Goal: Book appointment/travel/reservation

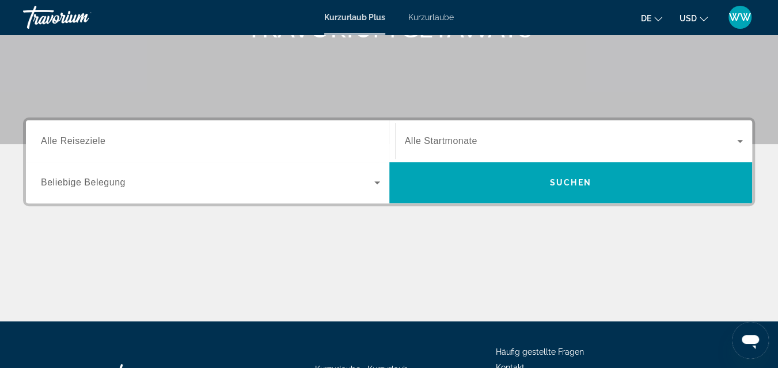
scroll to position [257, 0]
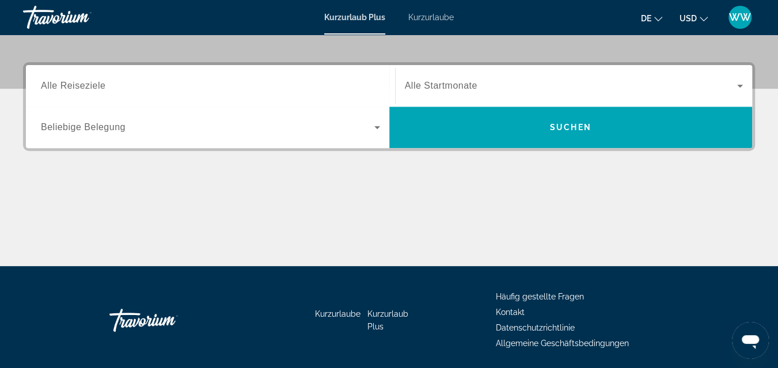
click at [78, 85] on span "Alle Reiseziele" at bounding box center [73, 86] width 65 height 10
click at [78, 85] on input "Destination Alle Reiseziele" at bounding box center [210, 86] width 339 height 14
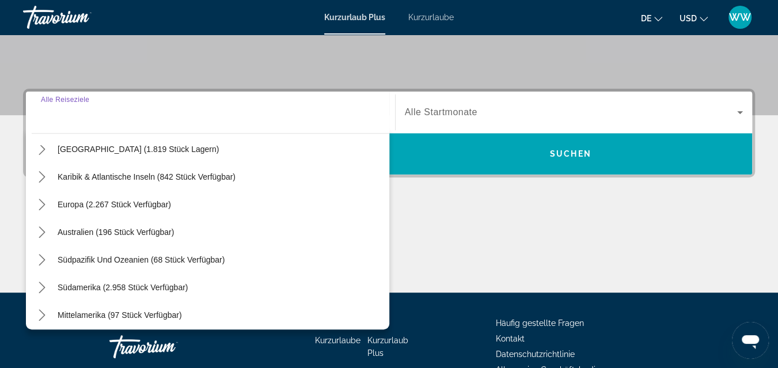
scroll to position [103, 0]
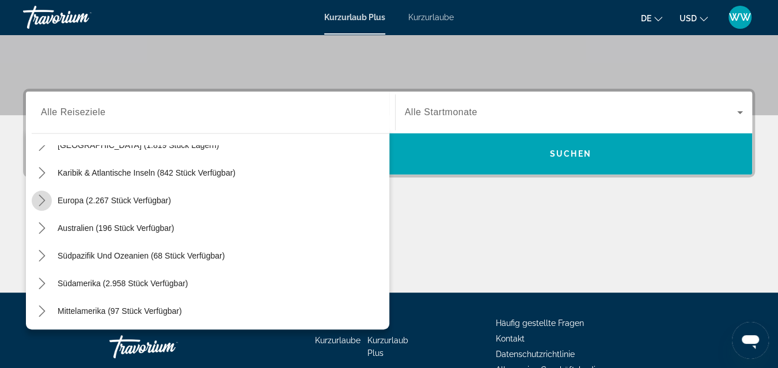
click at [40, 200] on icon "Toggle Europe (2.267 Einheiten verfügbar) Untermenü" at bounding box center [42, 201] width 12 height 12
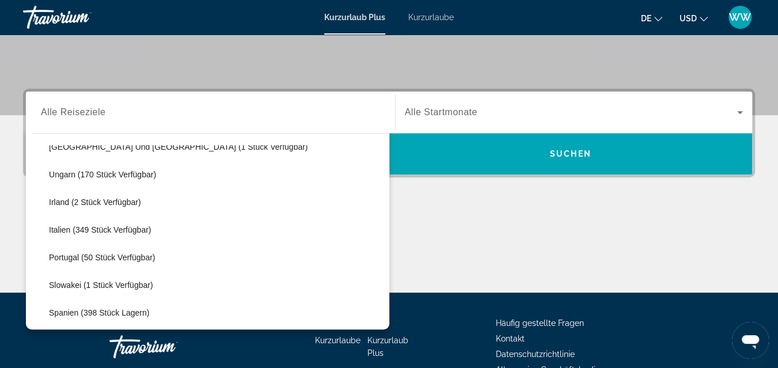
scroll to position [298, 0]
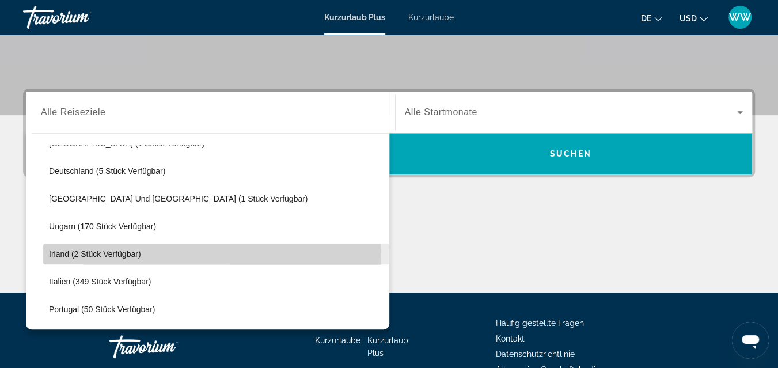
click at [86, 252] on span "Irland (2 Stück verfügbar)" at bounding box center [95, 253] width 92 height 9
type input "**********"
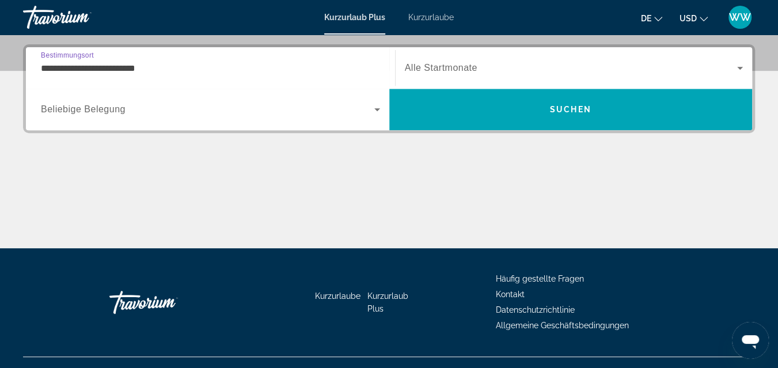
scroll to position [282, 0]
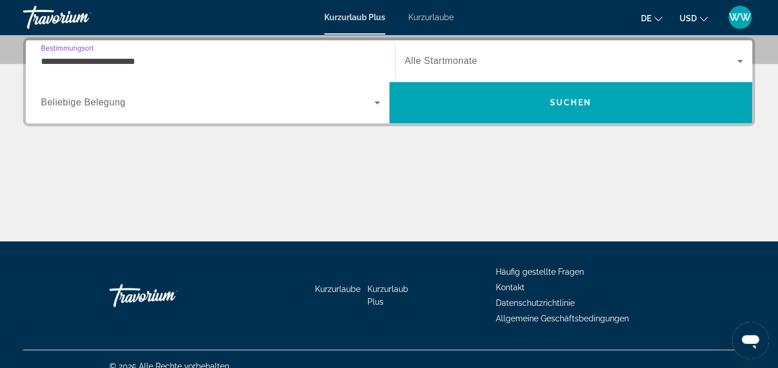
click at [453, 60] on span "Alle Startmonate" at bounding box center [441, 61] width 73 height 10
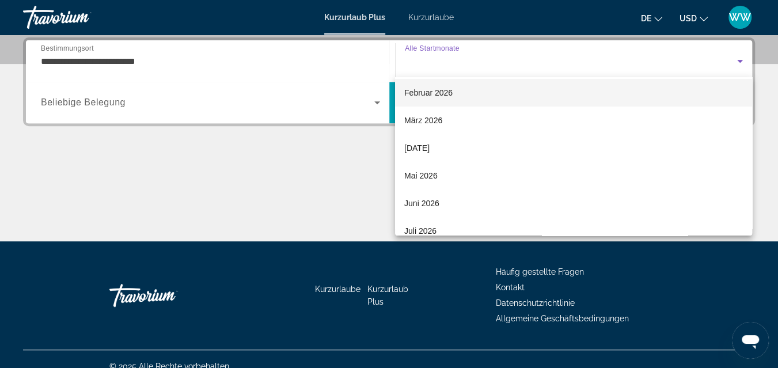
scroll to position [154, 0]
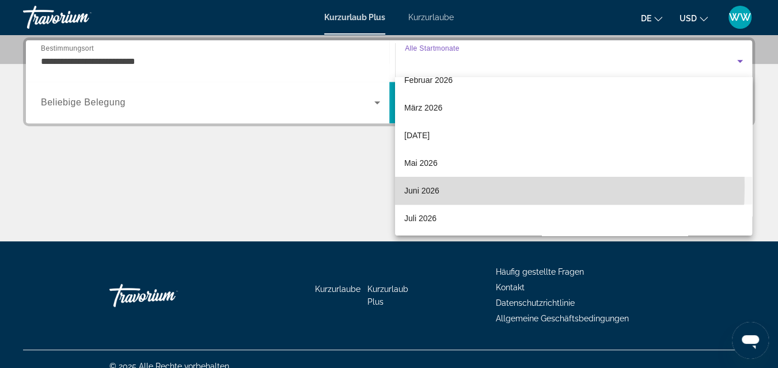
click at [427, 186] on font "Juni 2026" at bounding box center [421, 190] width 35 height 9
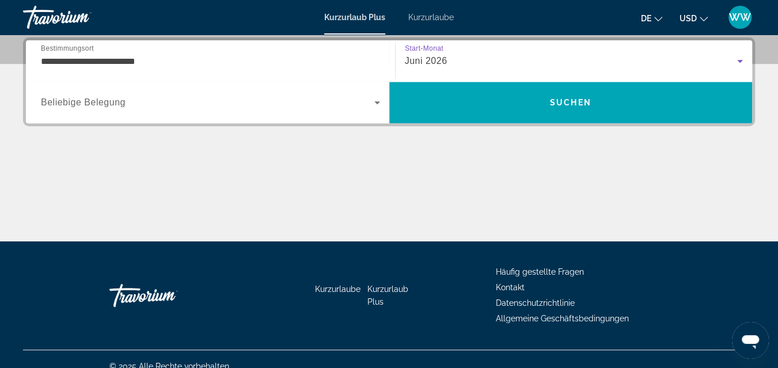
click at [92, 103] on span "Beliebige Belegung" at bounding box center [83, 102] width 85 height 10
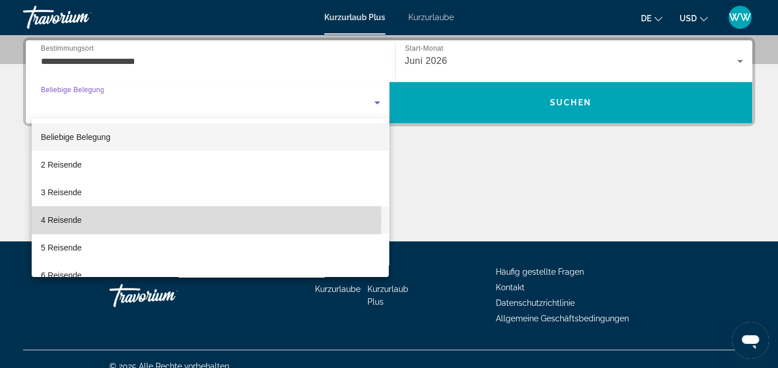
click at [65, 220] on font "4 Reisende" at bounding box center [61, 219] width 41 height 9
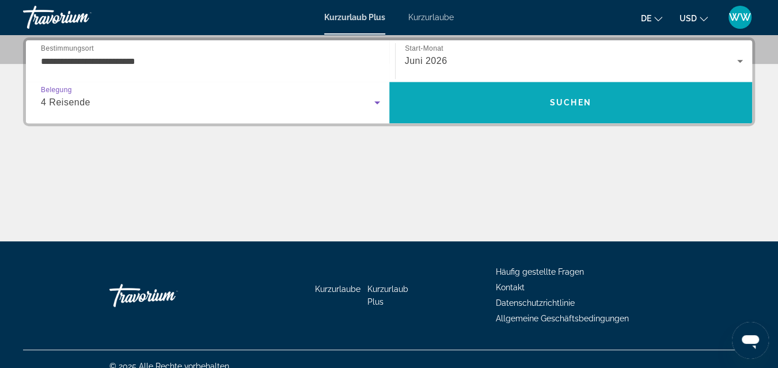
click at [575, 101] on span "Suchen" at bounding box center [570, 102] width 41 height 9
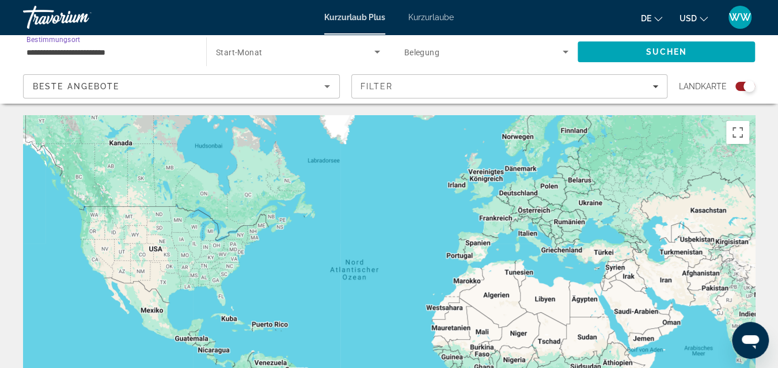
click at [81, 49] on input "**********" at bounding box center [108, 53] width 165 height 14
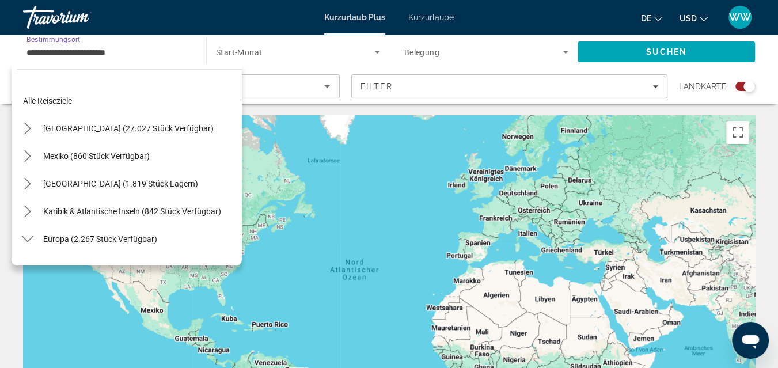
scroll to position [317, 0]
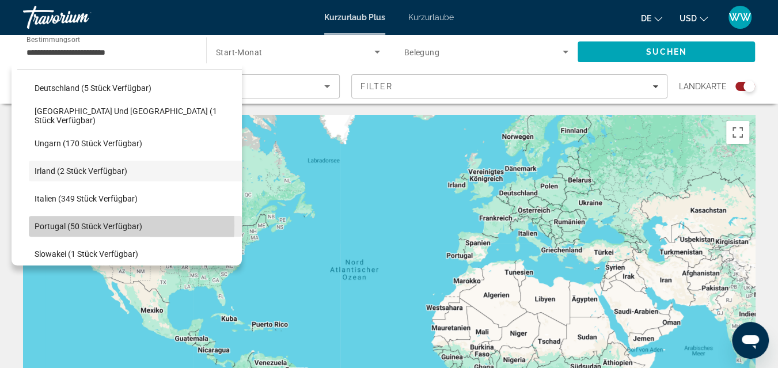
click at [46, 225] on span "Portugal (50 Stück verfügbar)" at bounding box center [89, 226] width 108 height 9
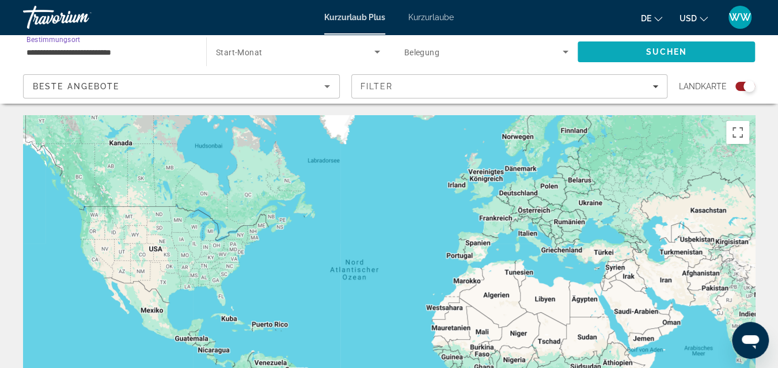
click at [677, 47] on span "Suchen" at bounding box center [666, 51] width 41 height 9
click at [378, 49] on icon "Such-Widget" at bounding box center [377, 52] width 14 height 14
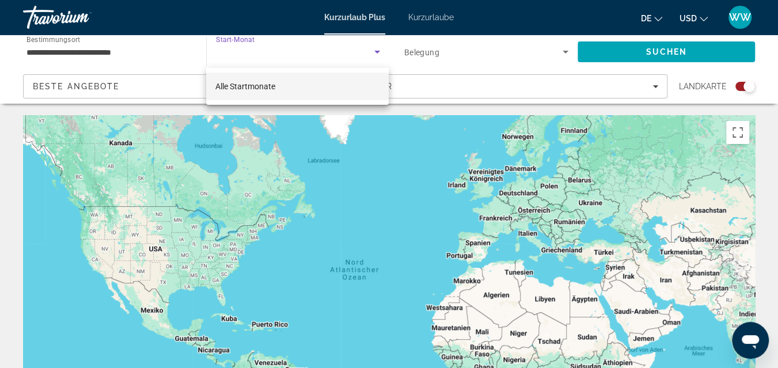
click at [378, 49] on div at bounding box center [389, 184] width 778 height 368
click at [79, 50] on input "**********" at bounding box center [108, 53] width 165 height 14
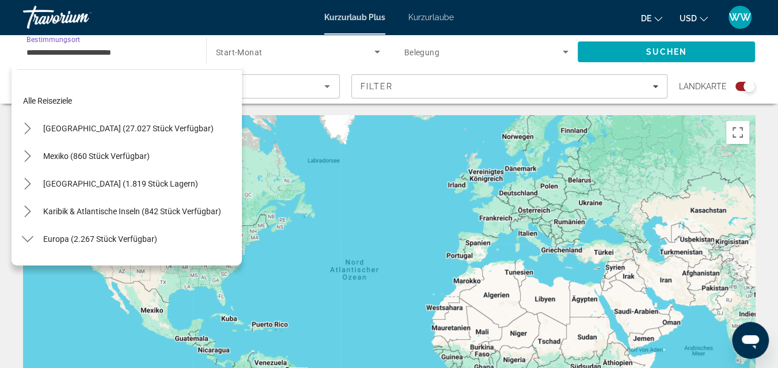
scroll to position [373, 0]
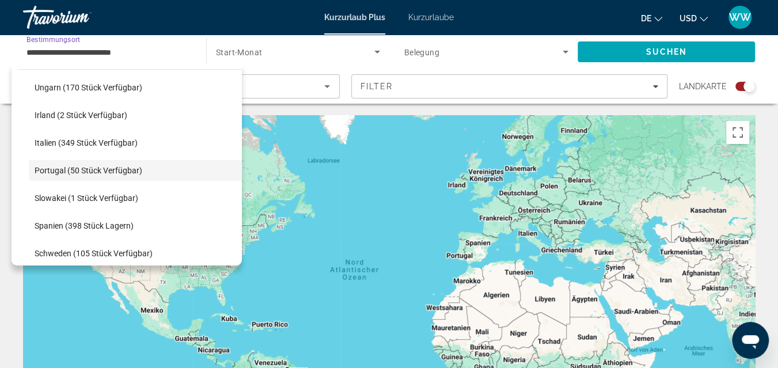
click at [79, 50] on input "**********" at bounding box center [108, 53] width 165 height 14
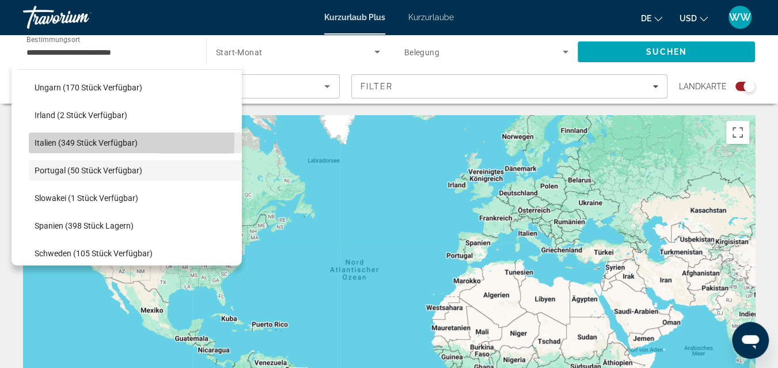
click at [50, 139] on span "Italien (349 Stück verfügbar)" at bounding box center [86, 142] width 103 height 9
type input "**********"
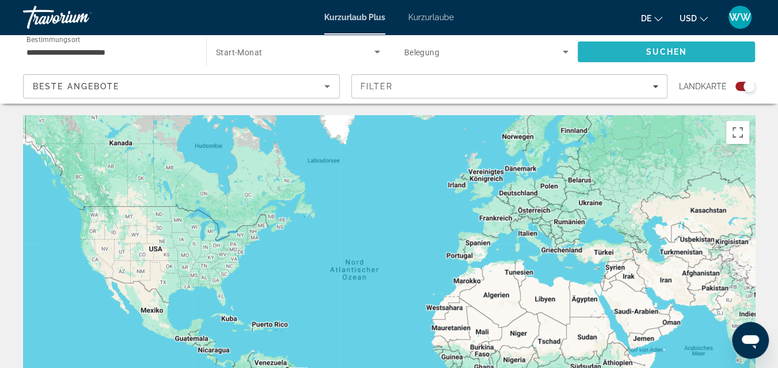
click at [677, 47] on span "Suchen" at bounding box center [666, 51] width 41 height 9
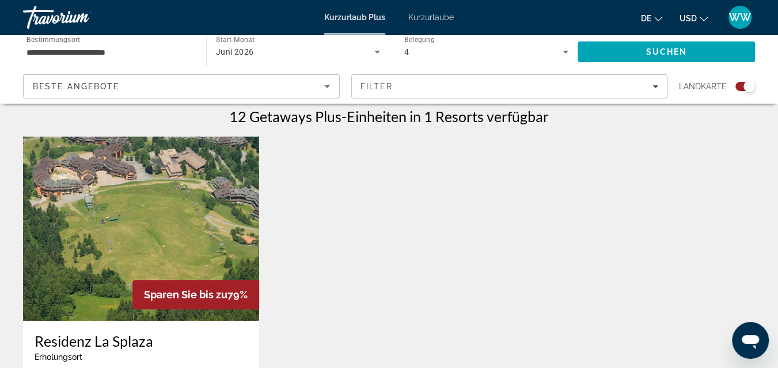
scroll to position [351, 0]
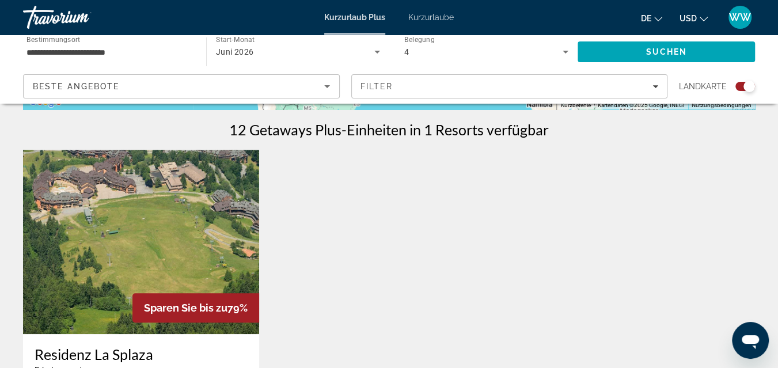
click at [162, 227] on img "Hauptinhalt" at bounding box center [141, 242] width 236 height 184
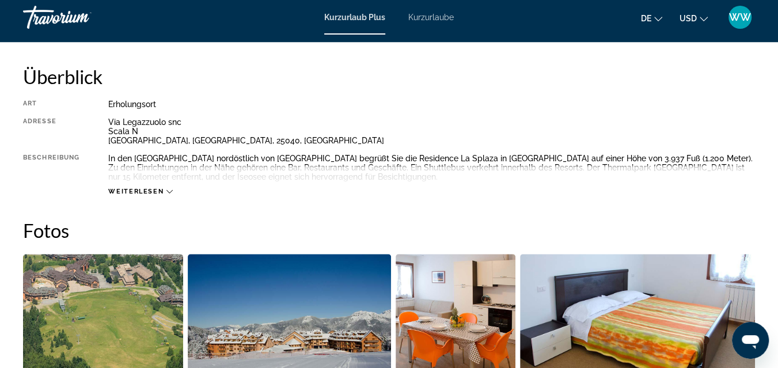
scroll to position [566, 0]
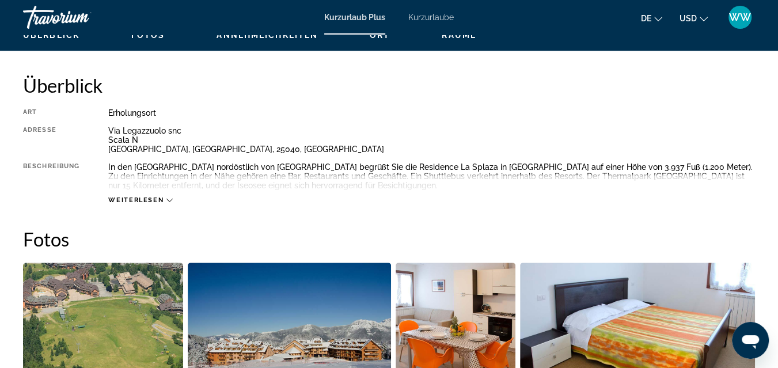
click at [169, 200] on icon "Hauptinhalt" at bounding box center [169, 200] width 6 height 6
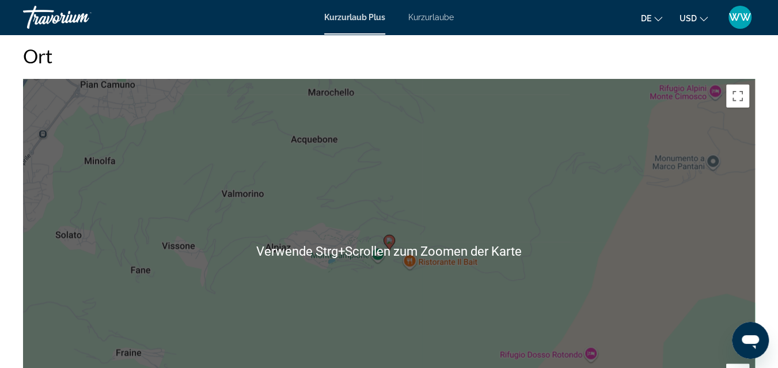
scroll to position [1800, 0]
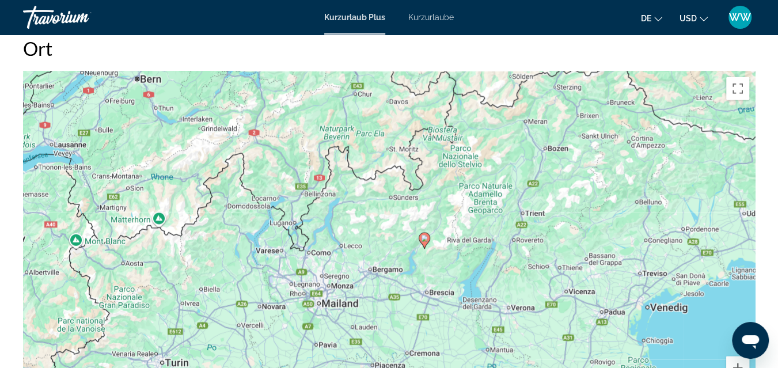
drag, startPoint x: 531, startPoint y: 187, endPoint x: 460, endPoint y: 215, distance: 76.3
click at [460, 215] on div "Um den Modus zum Ziehen mit der Tastatur zu aktivieren, drückst du Alt + Eingab…" at bounding box center [389, 244] width 732 height 346
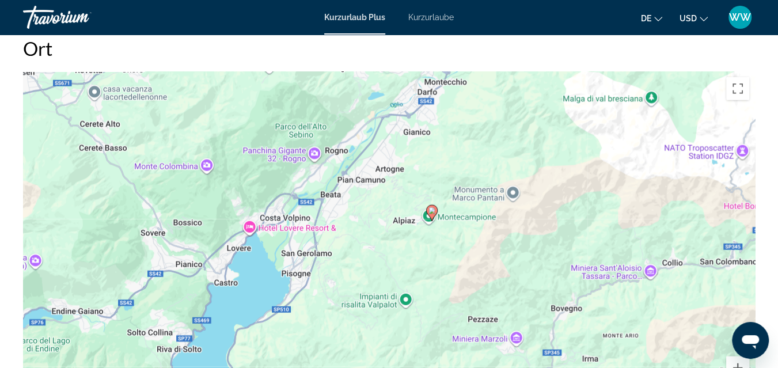
drag, startPoint x: 450, startPoint y: 135, endPoint x: 446, endPoint y: 229, distance: 93.4
click at [446, 229] on div "Um den Modus zum Ziehen mit der Tastatur zu aktivieren, drückst du Alt + Eingab…" at bounding box center [389, 244] width 732 height 346
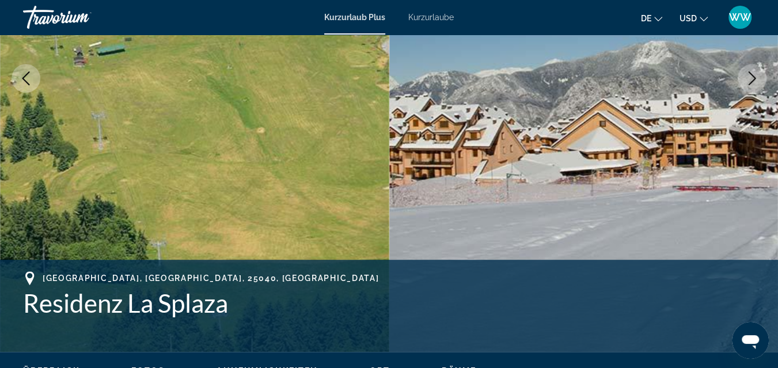
scroll to position [227, 0]
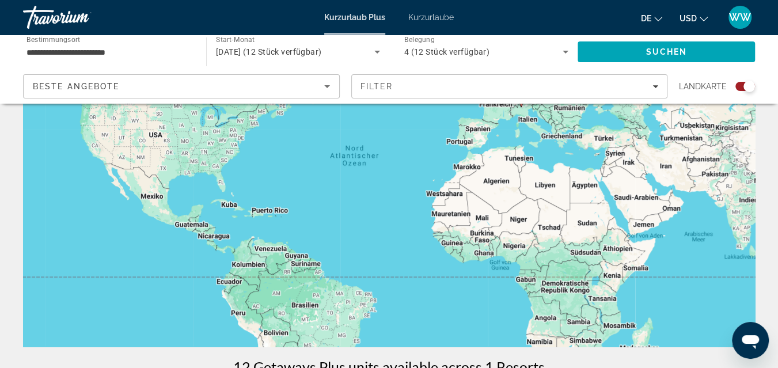
scroll to position [154, 0]
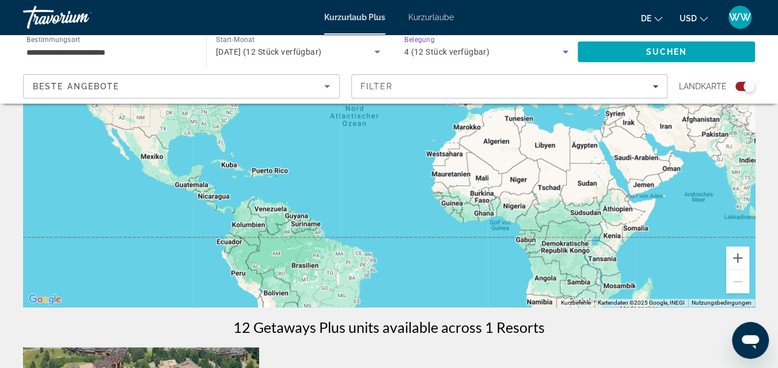
click at [565, 50] on icon "Such-Widget" at bounding box center [566, 52] width 14 height 14
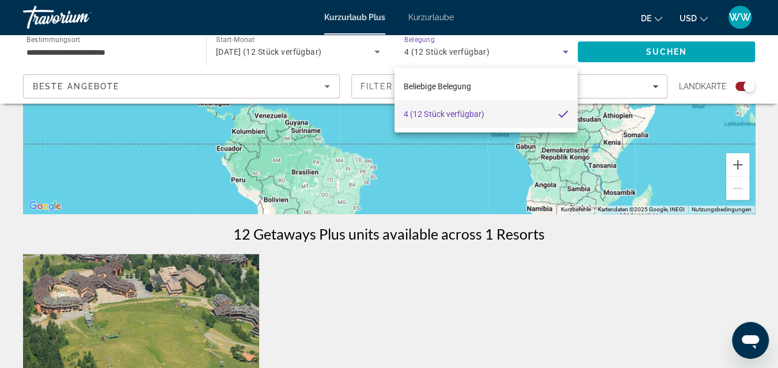
scroll to position [257, 0]
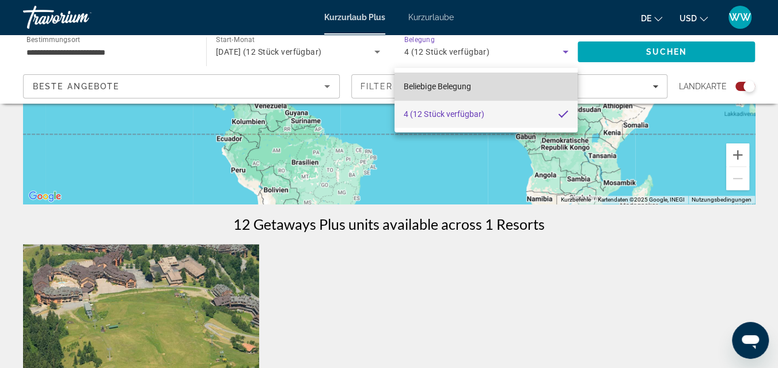
click at [459, 84] on span "Beliebige Belegung" at bounding box center [437, 86] width 67 height 9
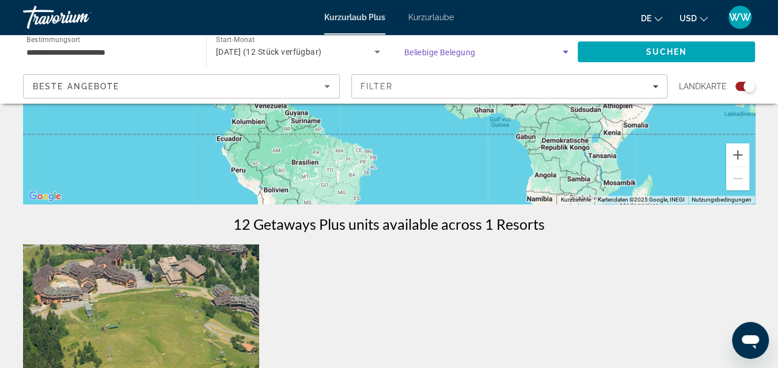
click at [566, 50] on icon "Such-Widget" at bounding box center [566, 52] width 14 height 14
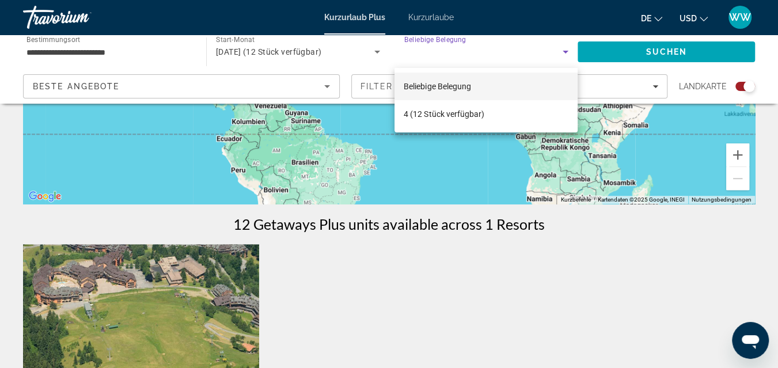
click at [160, 41] on div at bounding box center [389, 184] width 778 height 368
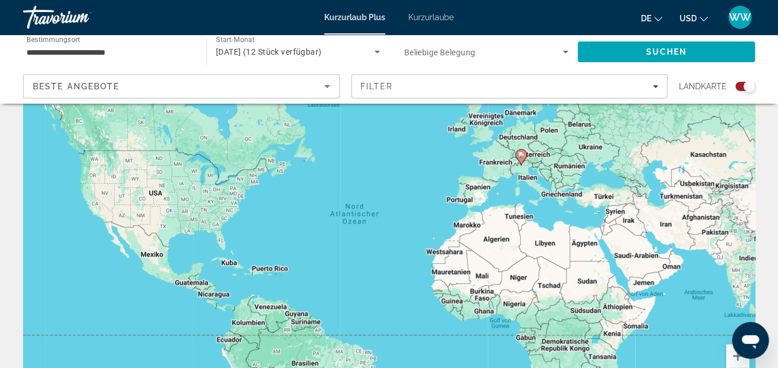
scroll to position [51, 0]
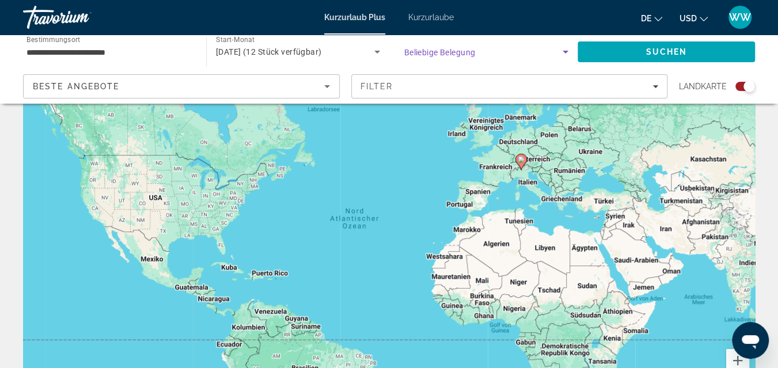
click at [566, 51] on icon "Such-Widget" at bounding box center [566, 52] width 6 height 3
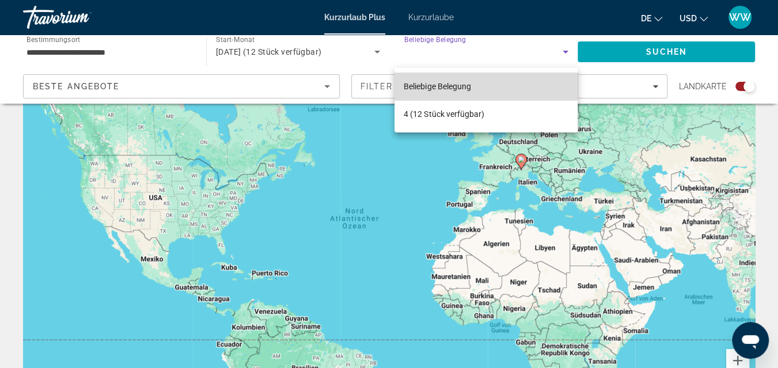
click at [452, 83] on span "Beliebige Belegung" at bounding box center [437, 86] width 67 height 9
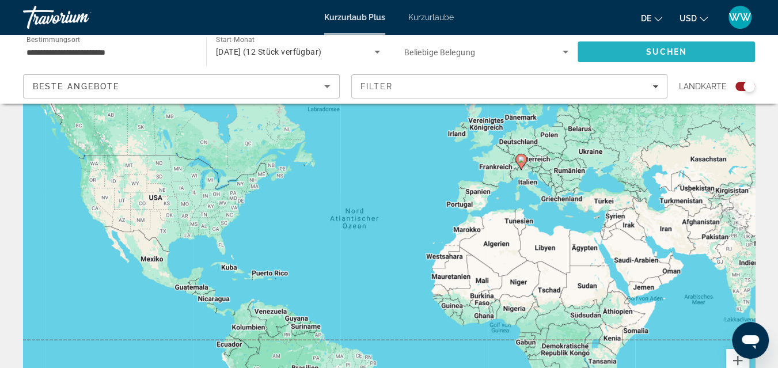
click at [641, 51] on span "Suchen" at bounding box center [666, 52] width 177 height 28
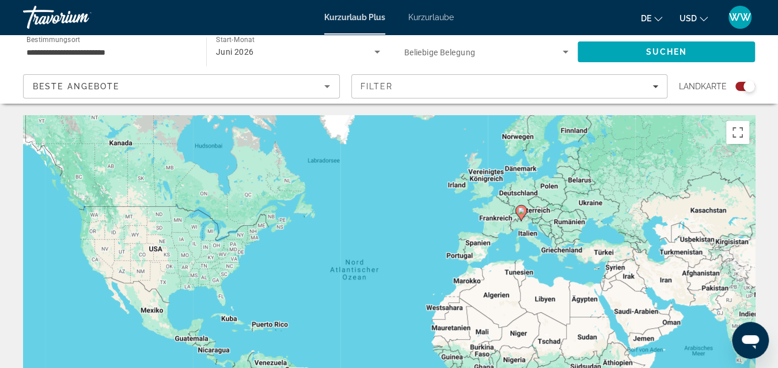
click at [548, 52] on span "Such-Widget" at bounding box center [483, 52] width 159 height 14
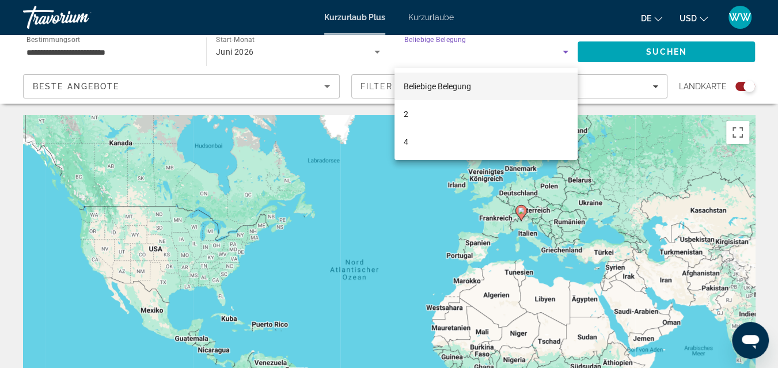
click at [143, 47] on div at bounding box center [389, 184] width 778 height 368
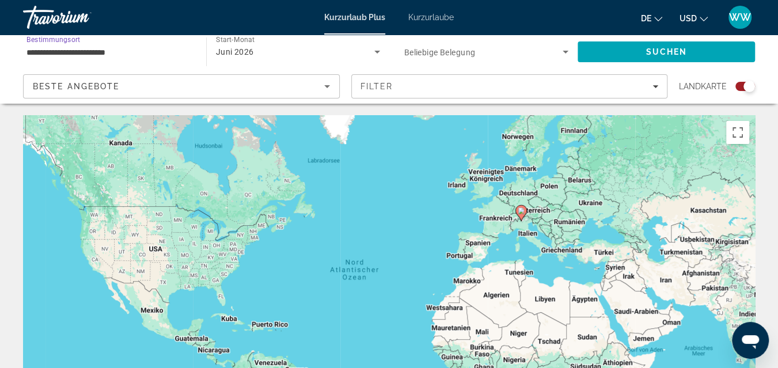
click at [138, 54] on input "**********" at bounding box center [108, 53] width 165 height 14
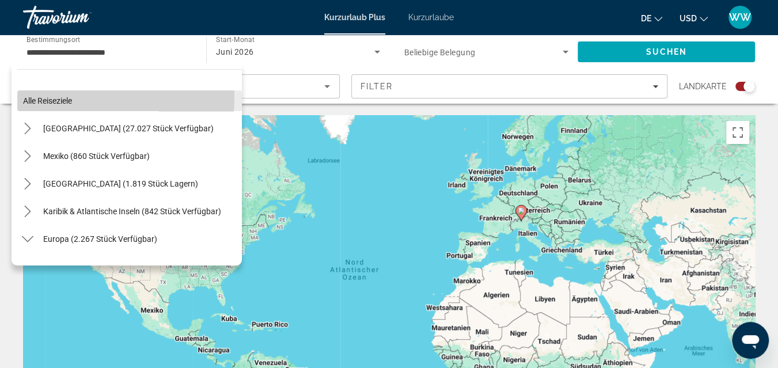
click at [50, 97] on span "Alle Reiseziele" at bounding box center [47, 100] width 49 height 9
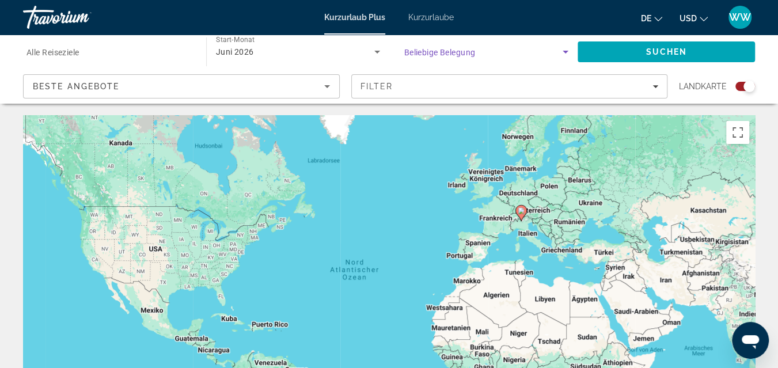
click at [481, 52] on span "Such-Widget" at bounding box center [483, 52] width 159 height 14
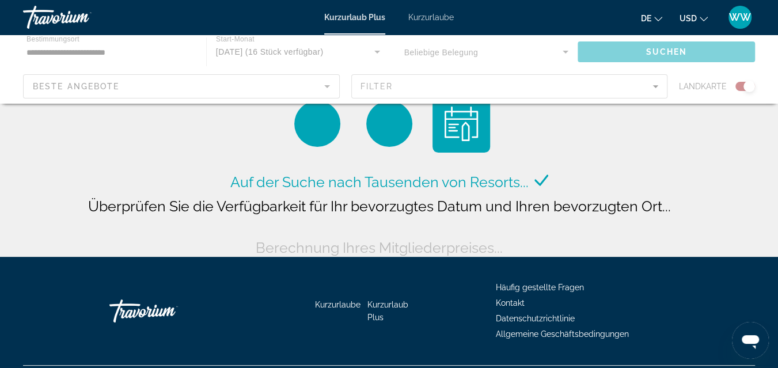
click at [467, 51] on div "Hauptinhalt" at bounding box center [389, 69] width 778 height 69
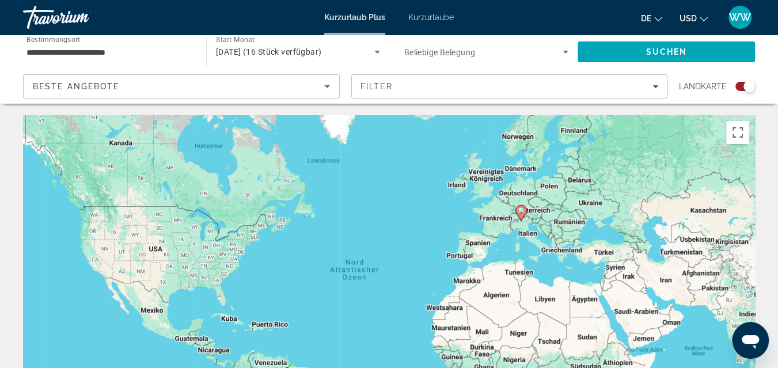
click at [453, 51] on span "Beliebige Belegung" at bounding box center [439, 52] width 71 height 9
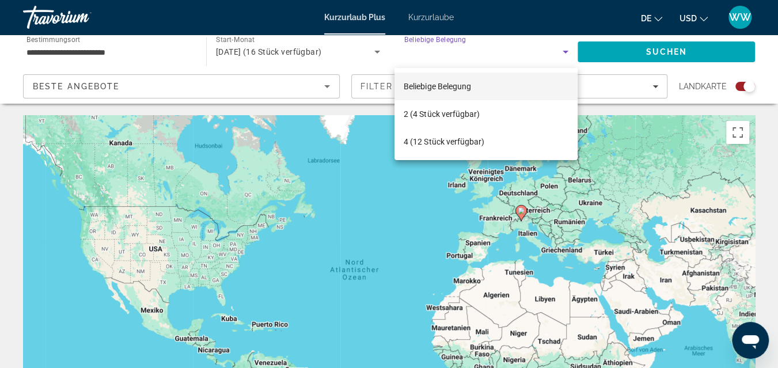
click at [453, 51] on div at bounding box center [389, 184] width 778 height 368
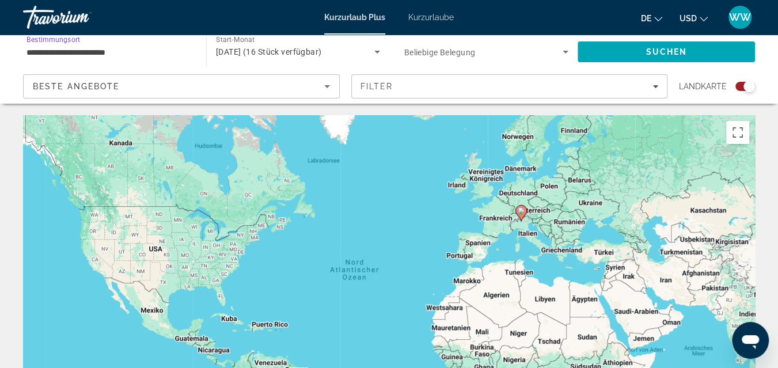
click at [88, 52] on input "**********" at bounding box center [108, 53] width 165 height 14
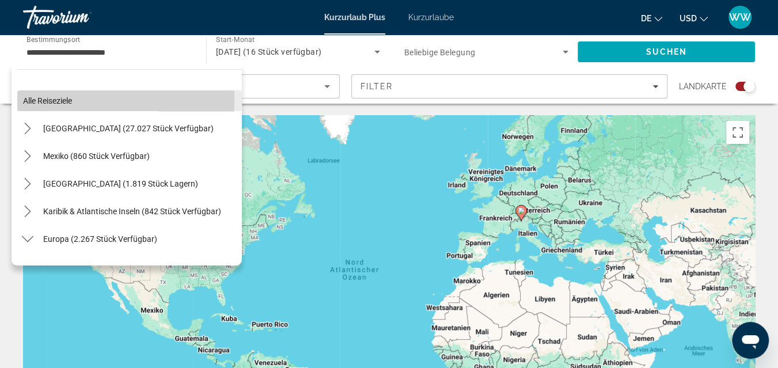
click at [50, 98] on span "Alle Reiseziele" at bounding box center [47, 100] width 49 height 9
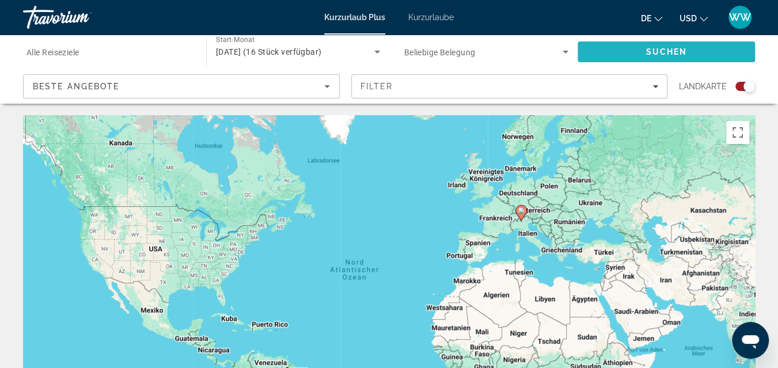
click at [661, 50] on span "Suchen" at bounding box center [666, 51] width 41 height 9
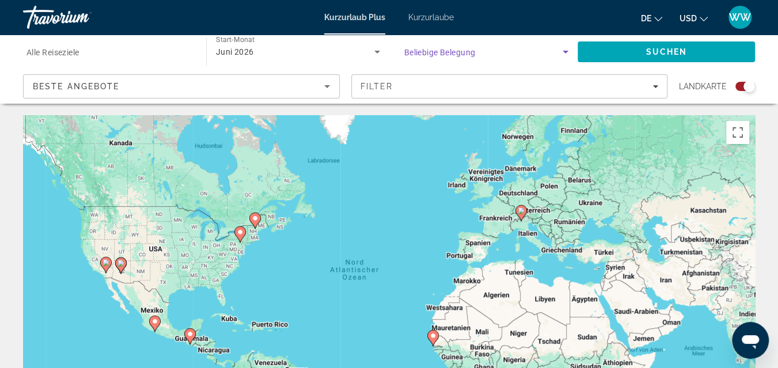
click at [565, 50] on icon "Such-Widget" at bounding box center [566, 52] width 14 height 14
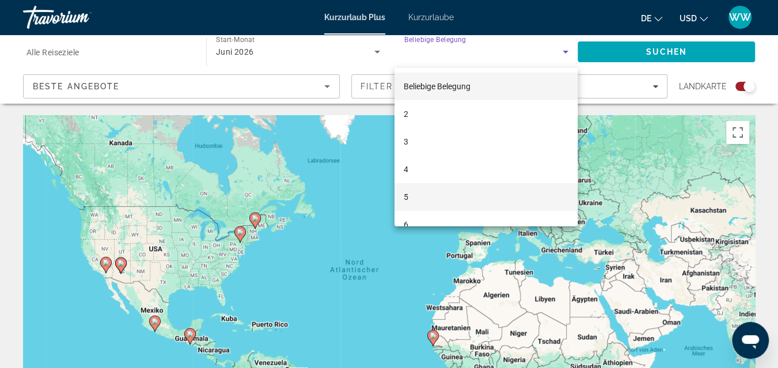
scroll to position [17, 0]
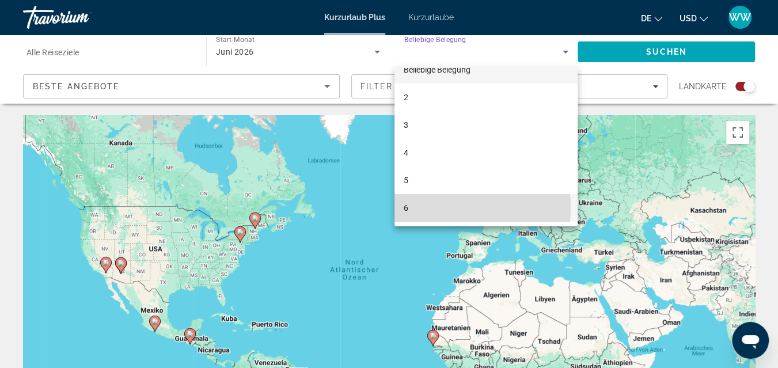
click at [410, 207] on mat-option "6" at bounding box center [486, 208] width 183 height 28
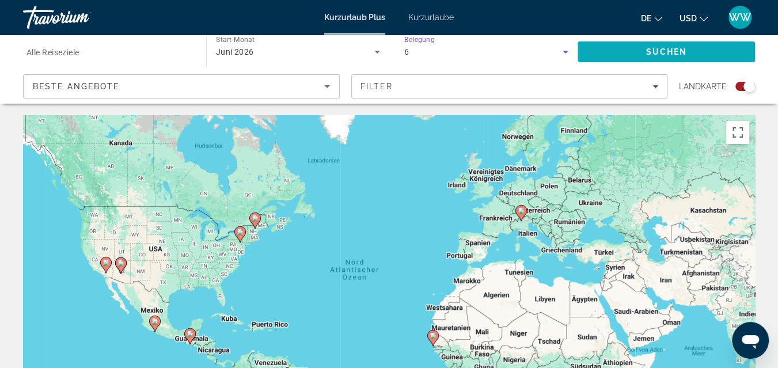
click at [656, 51] on span "Suchen" at bounding box center [666, 51] width 41 height 9
click at [71, 56] on input "Bestimmungsort Alle Reiseziele" at bounding box center [108, 53] width 165 height 14
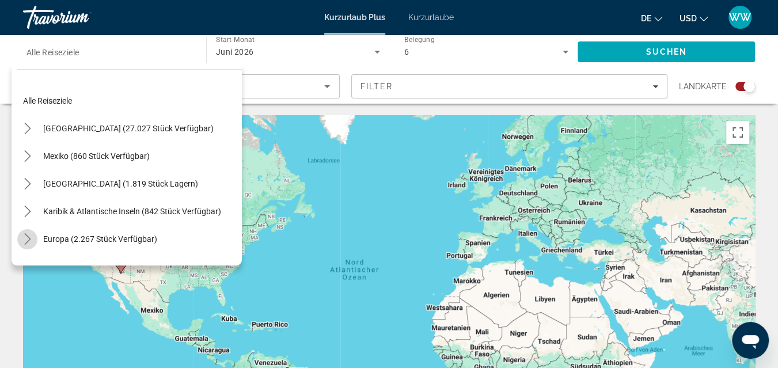
click at [25, 237] on icon "Toggle Europe (2.267 Einheiten verfügbar) Untermenü" at bounding box center [28, 239] width 12 height 12
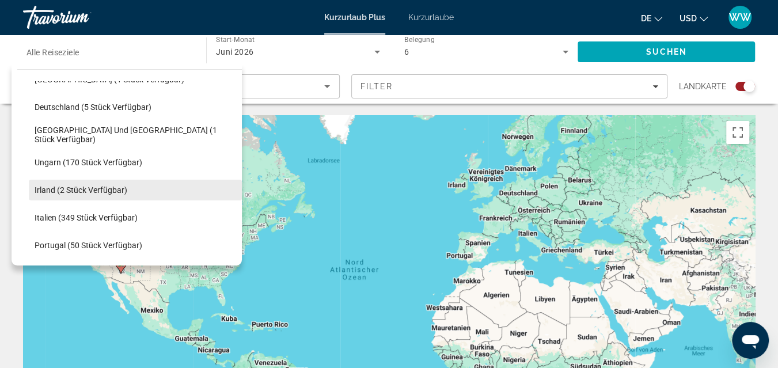
scroll to position [350, 0]
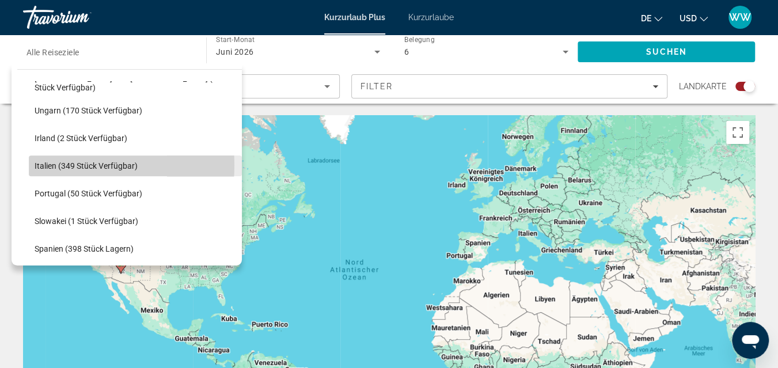
click at [54, 165] on span "Italien (349 Stück verfügbar)" at bounding box center [86, 165] width 103 height 9
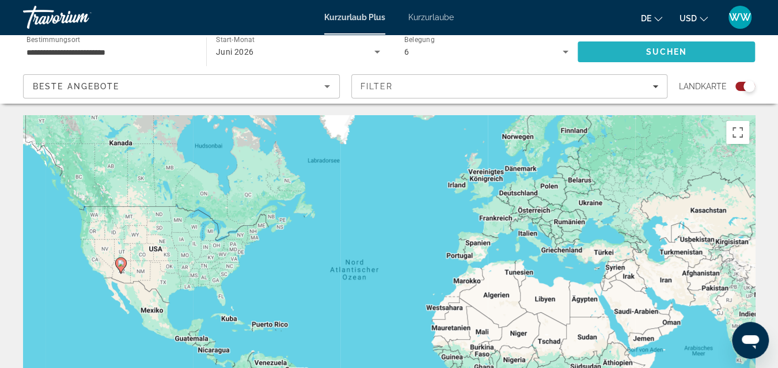
click at [662, 47] on span "Suchen" at bounding box center [666, 51] width 41 height 9
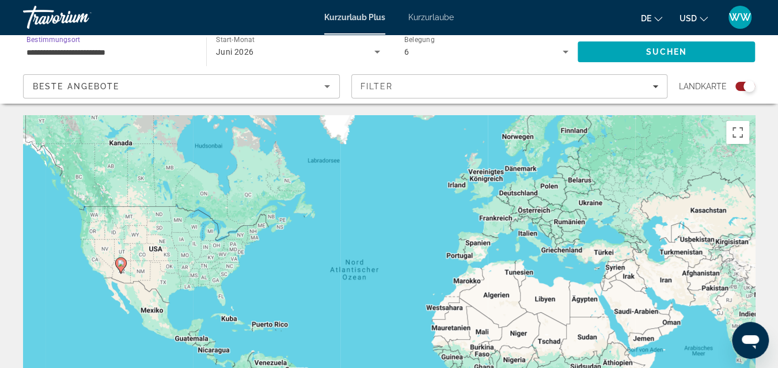
click at [110, 50] on input "**********" at bounding box center [108, 53] width 165 height 14
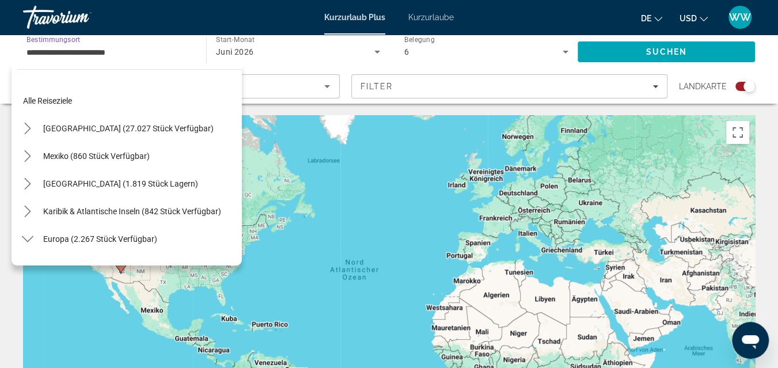
scroll to position [344, 0]
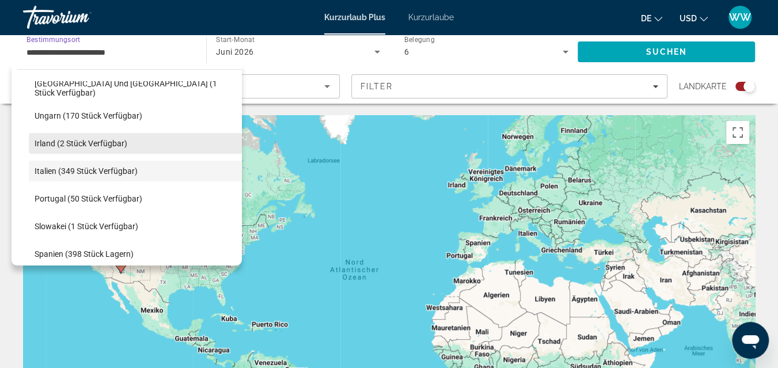
click at [105, 141] on span "Irland (2 Stück verfügbar)" at bounding box center [81, 143] width 93 height 9
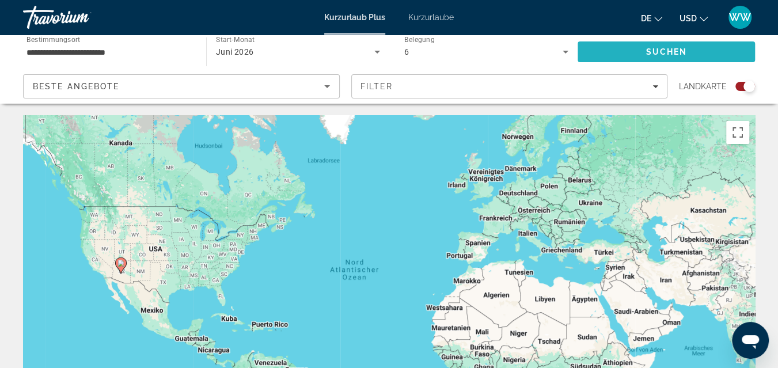
click at [660, 51] on span "Suchen" at bounding box center [666, 51] width 41 height 9
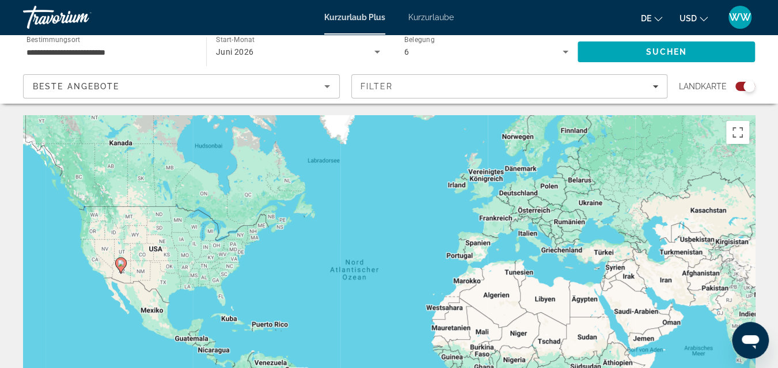
click at [99, 48] on input "**********" at bounding box center [108, 53] width 165 height 14
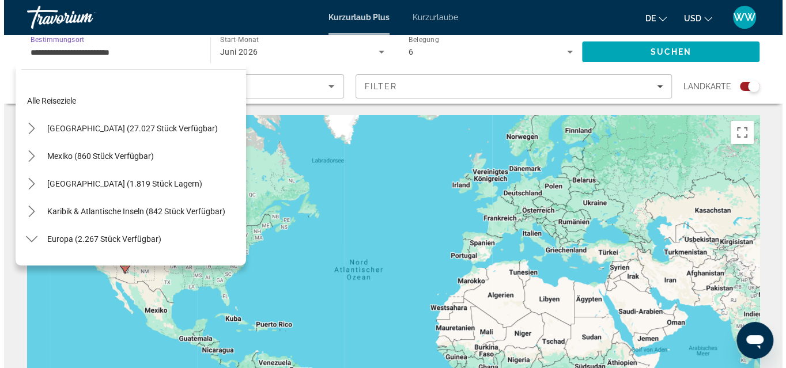
scroll to position [317, 0]
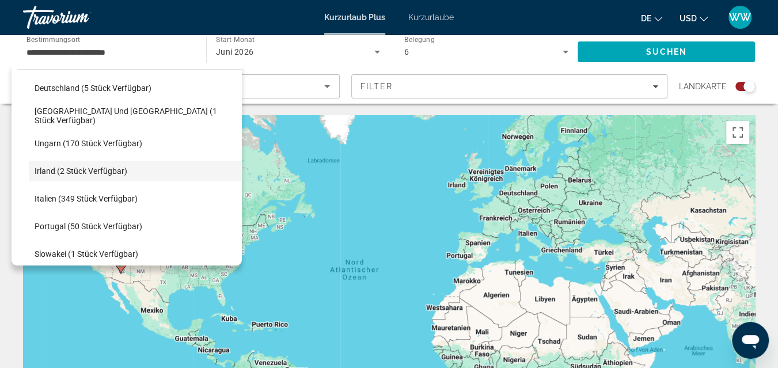
click at [741, 86] on div "Such-Widget" at bounding box center [746, 86] width 20 height 9
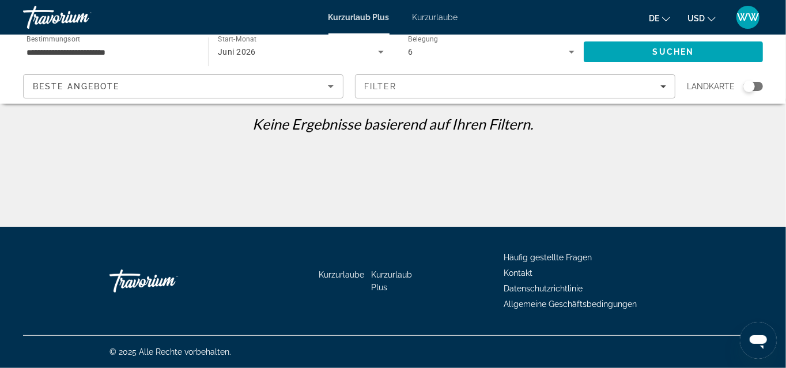
click at [123, 84] on div "Beste Angebote" at bounding box center [180, 86] width 295 height 14
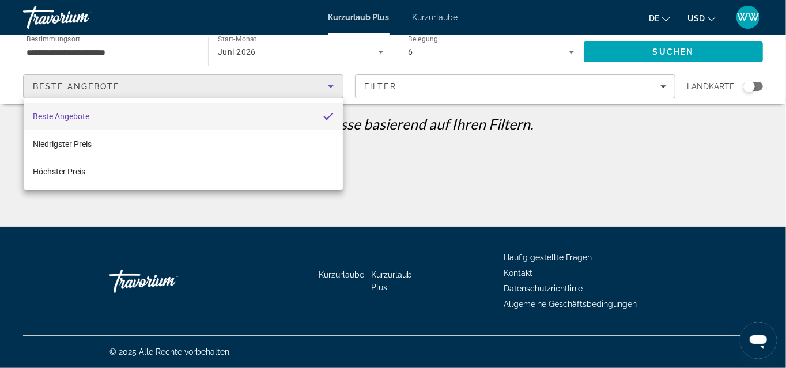
click at [101, 86] on div at bounding box center [393, 184] width 786 height 368
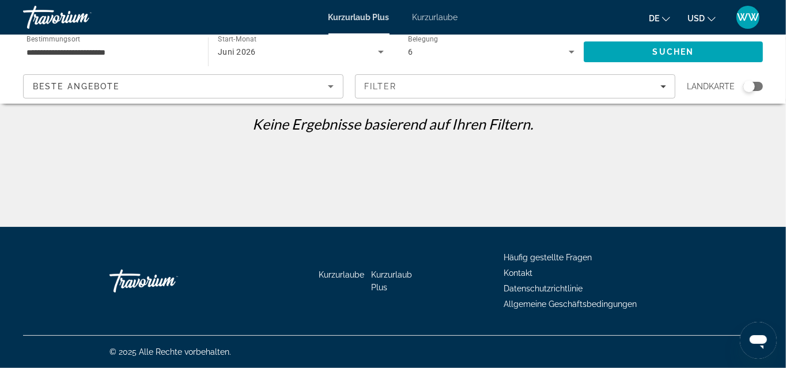
click at [138, 51] on input "**********" at bounding box center [109, 53] width 166 height 14
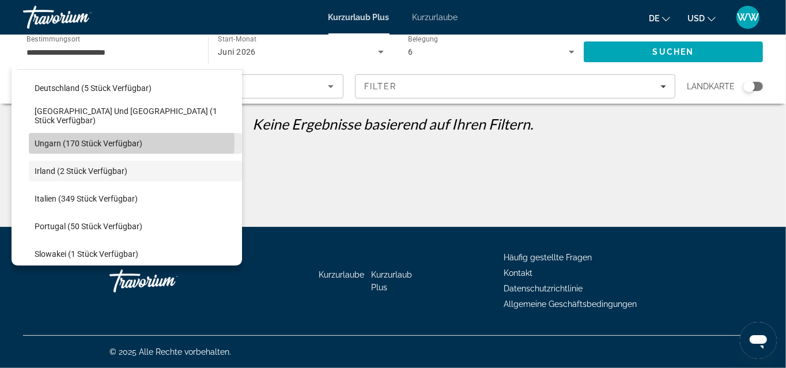
click at [103, 141] on span "Ungarn (170 Stück verfügbar)" at bounding box center [89, 143] width 108 height 9
type input "**********"
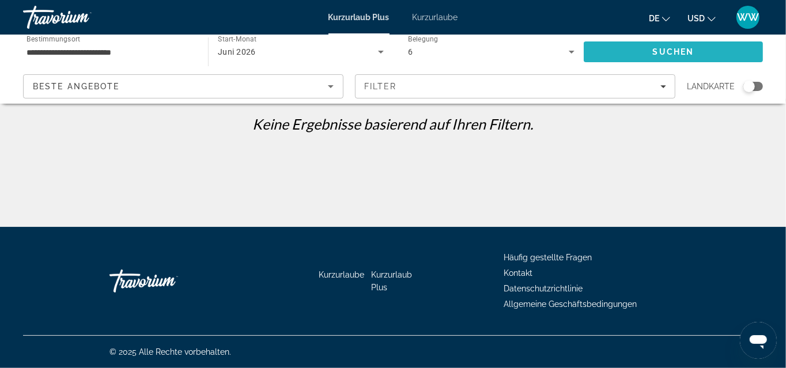
click at [678, 50] on span "Suchen" at bounding box center [673, 51] width 41 height 9
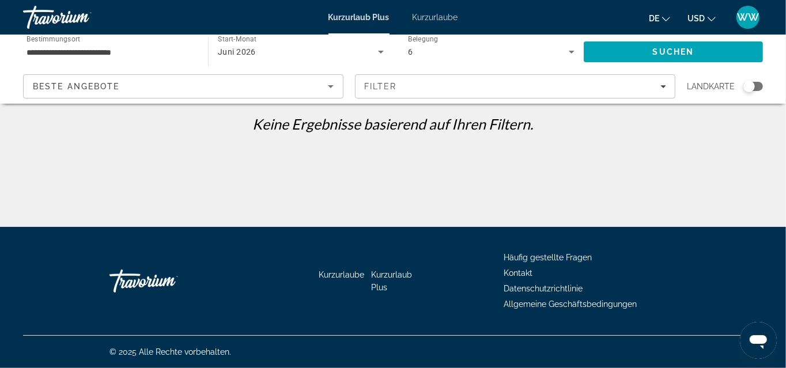
click at [76, 50] on input "**********" at bounding box center [109, 53] width 166 height 14
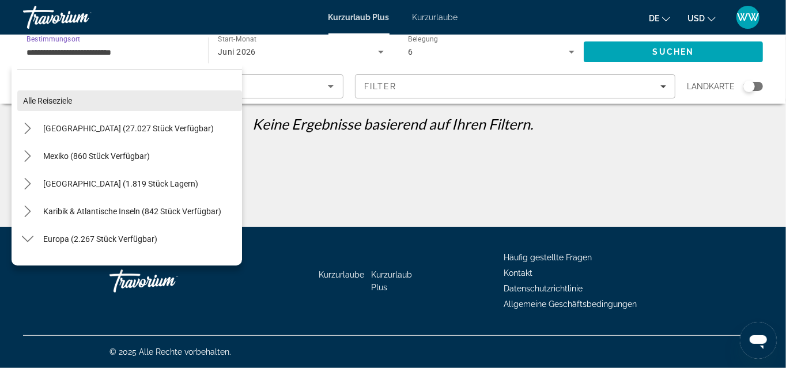
click at [59, 100] on span "Alle Reiseziele" at bounding box center [47, 100] width 49 height 9
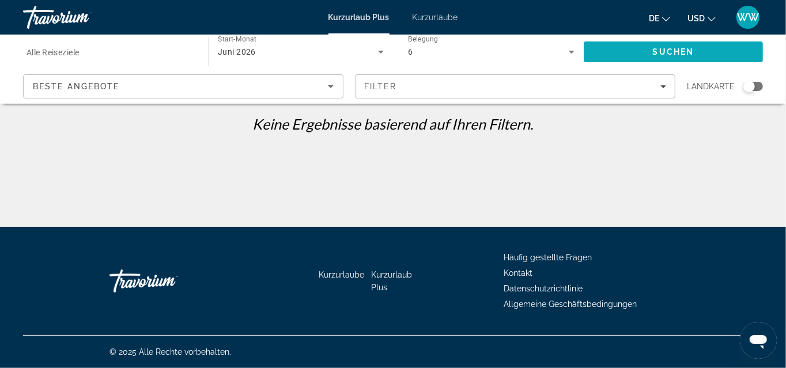
click at [674, 50] on span "Suchen" at bounding box center [673, 51] width 41 height 9
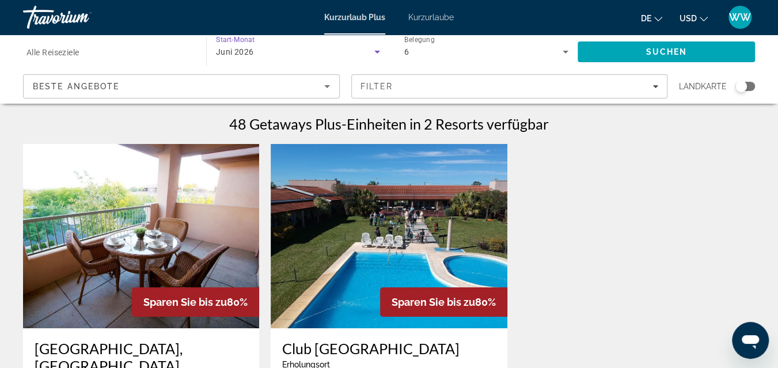
click at [259, 53] on div "Juni 2026" at bounding box center [295, 52] width 158 height 14
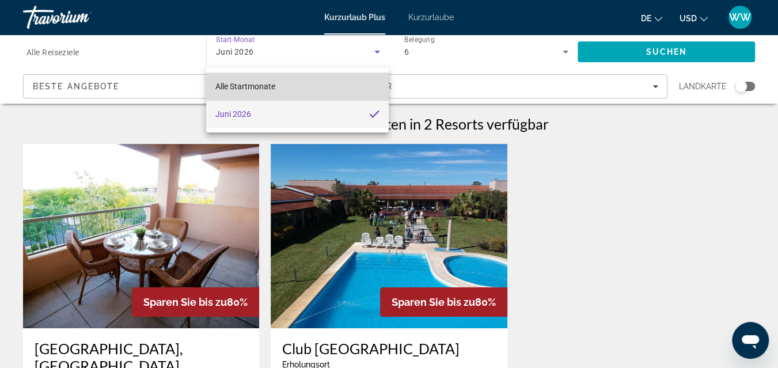
click at [257, 85] on span "Alle Startmonate" at bounding box center [245, 86] width 60 height 9
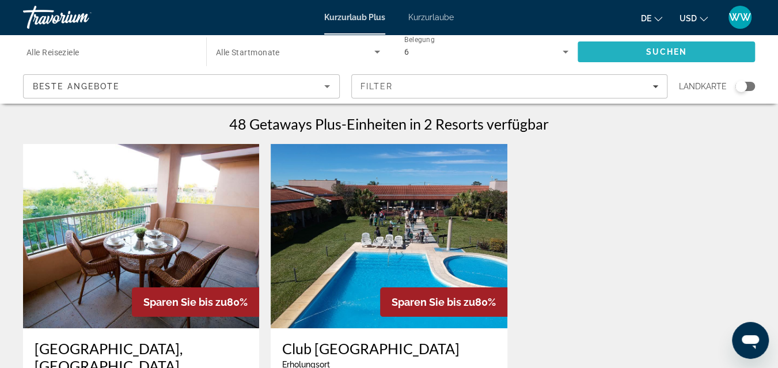
click at [672, 53] on span "Suchen" at bounding box center [666, 51] width 41 height 9
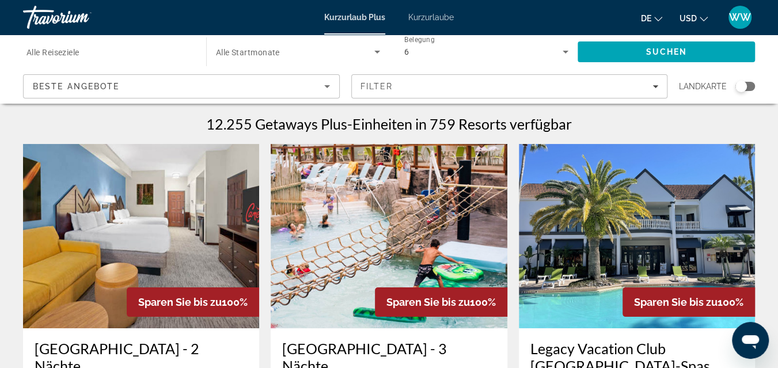
click at [271, 52] on span "Alle Startmonate" at bounding box center [248, 52] width 64 height 9
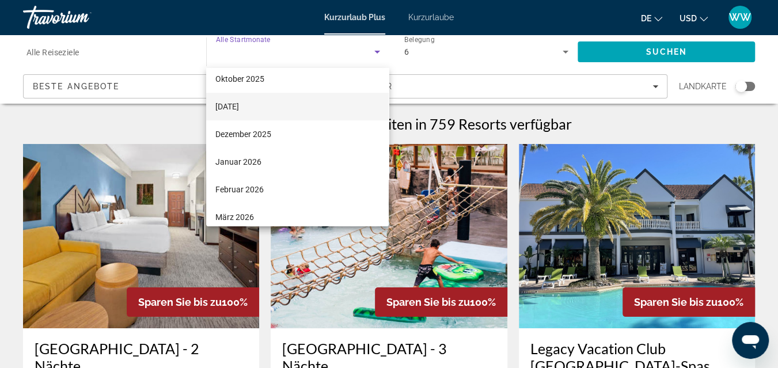
scroll to position [51, 0]
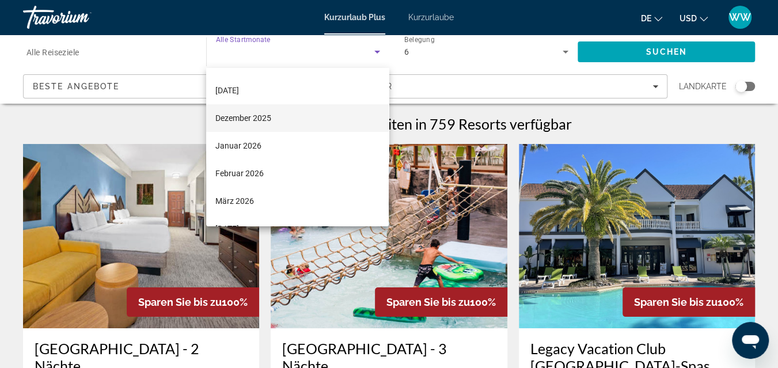
click at [242, 117] on font "Dezember 2025" at bounding box center [243, 117] width 56 height 9
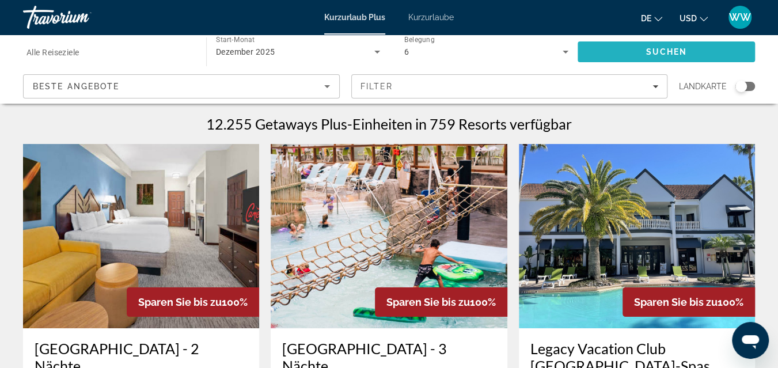
click at [657, 49] on span "Suchen" at bounding box center [666, 51] width 41 height 9
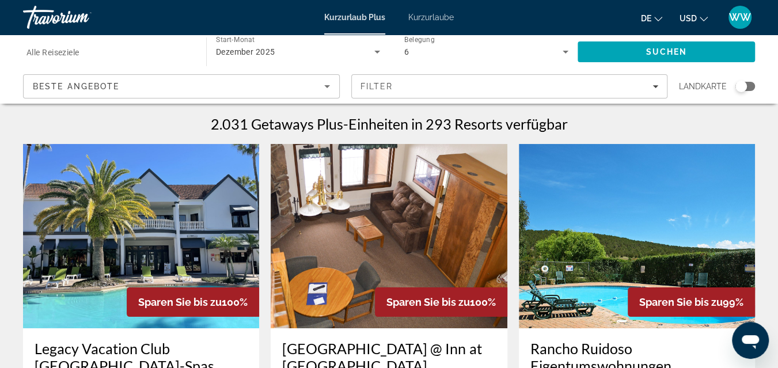
click at [77, 50] on span "Alle Reiseziele" at bounding box center [52, 52] width 53 height 9
click at [77, 50] on input "Bestimmungsort Alle Reiseziele" at bounding box center [108, 53] width 165 height 14
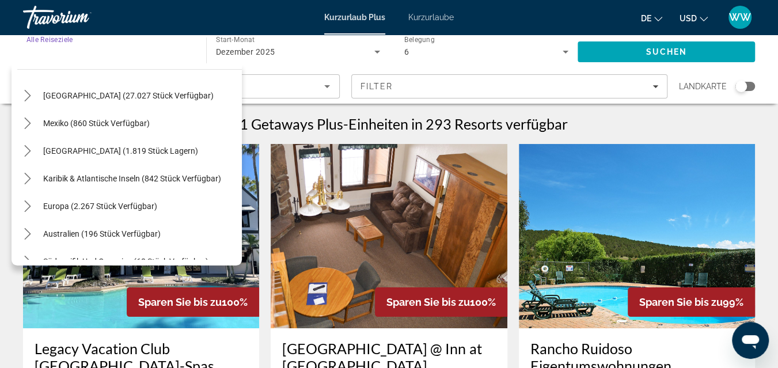
scroll to position [32, 0]
click at [31, 207] on icon "Toggle Europe (2.267 Einheiten verfügbar) Untermenü" at bounding box center [28, 208] width 12 height 12
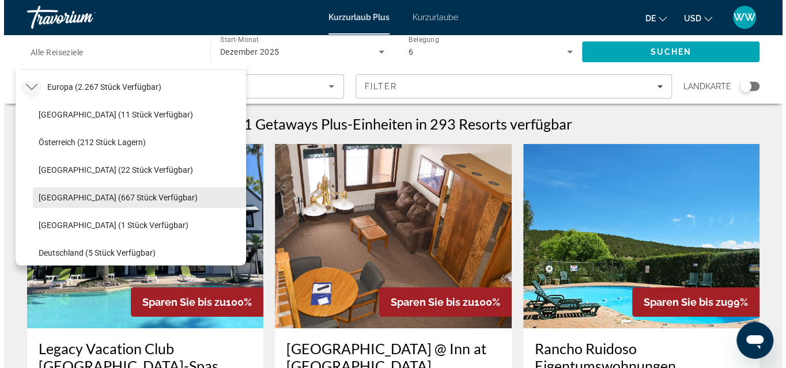
scroll to position [144, 0]
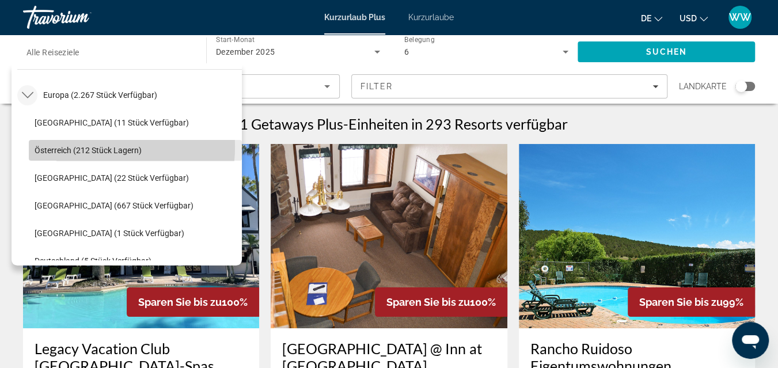
click at [72, 146] on span "Österreich (212 Stück lagern)" at bounding box center [88, 150] width 107 height 9
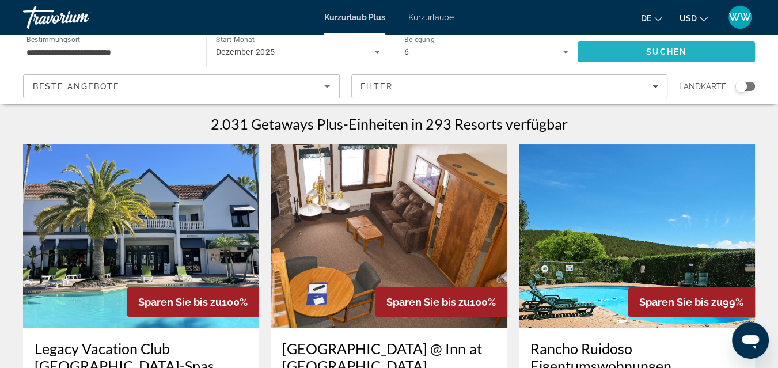
click at [671, 52] on span "Suchen" at bounding box center [666, 51] width 41 height 9
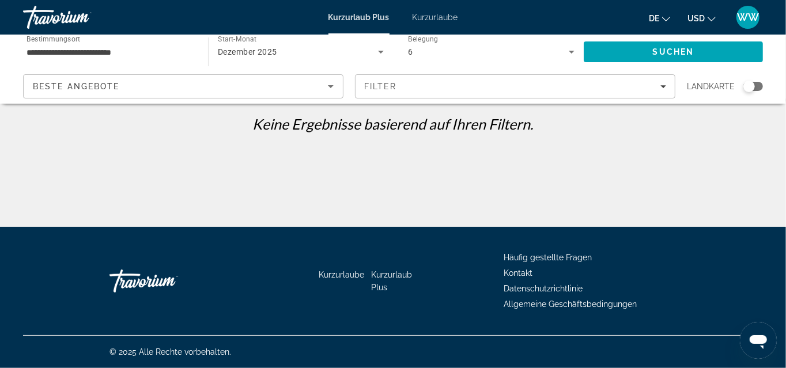
click at [501, 50] on div "6" at bounding box center [488, 52] width 161 height 14
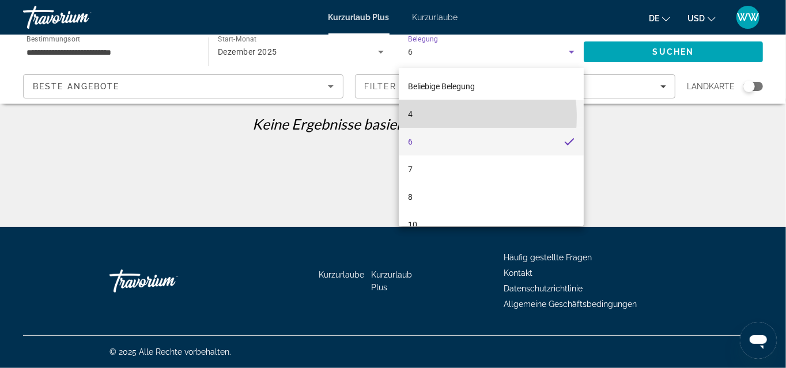
click at [425, 117] on mat-option "4" at bounding box center [491, 114] width 185 height 28
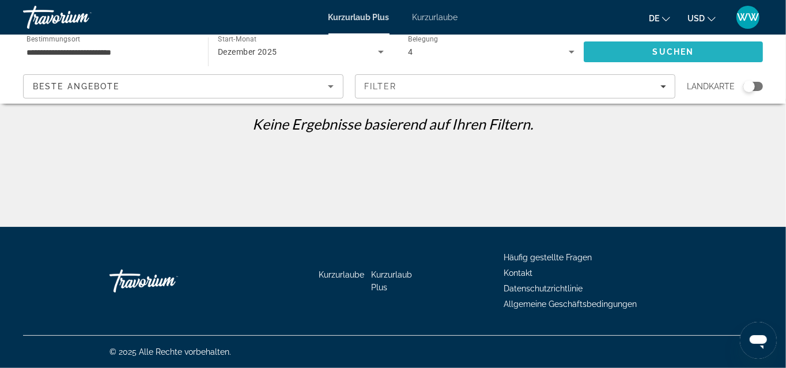
click at [669, 48] on span "Suchen" at bounding box center [673, 51] width 41 height 9
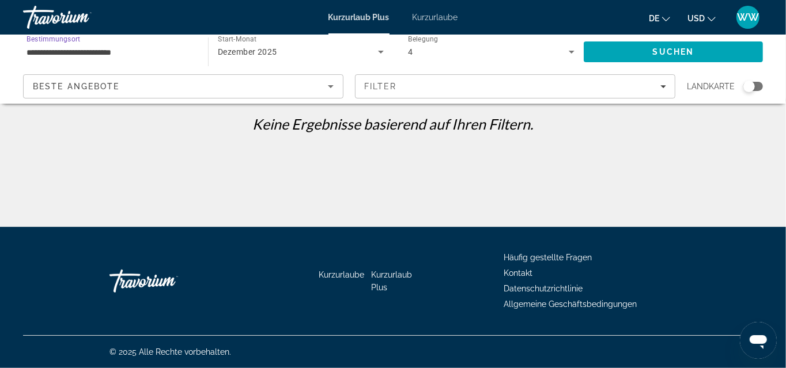
click at [124, 52] on input "**********" at bounding box center [109, 53] width 166 height 14
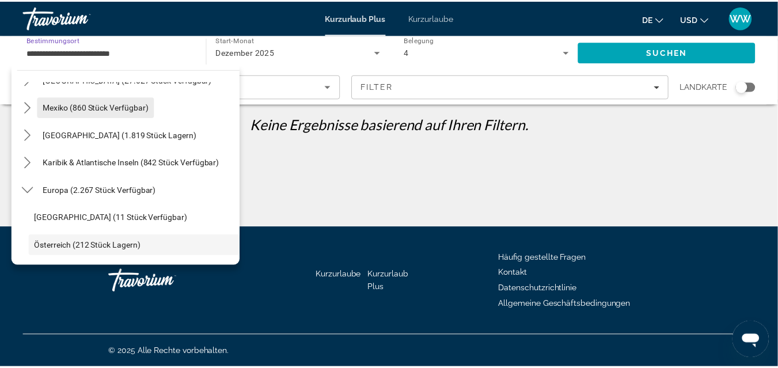
scroll to position [103, 0]
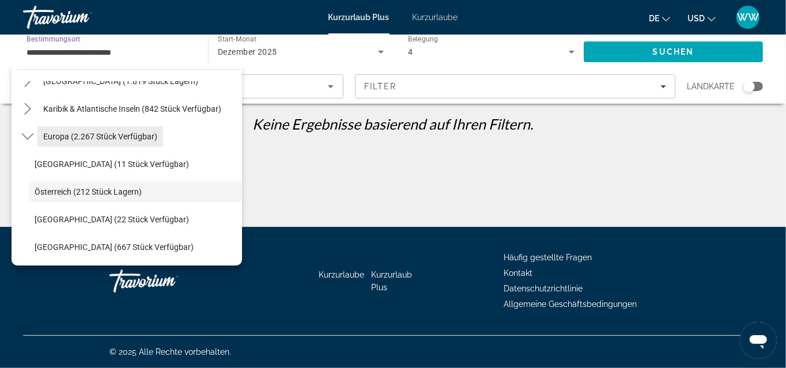
click at [58, 138] on span "Europa (2.267 Stück verfügbar)" at bounding box center [100, 136] width 114 height 9
type input "**********"
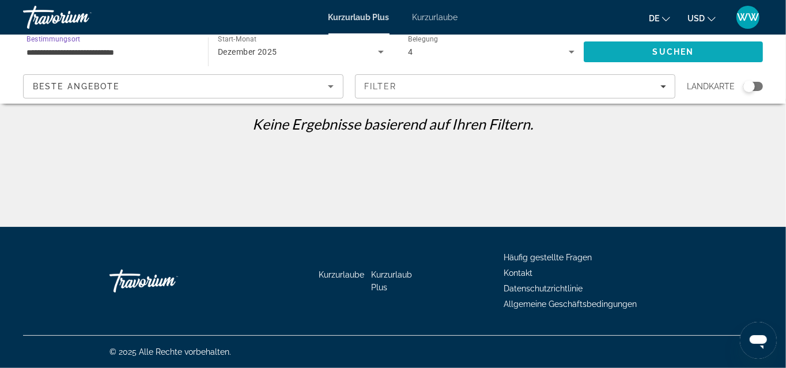
click at [646, 49] on span "Suchen" at bounding box center [673, 52] width 179 height 28
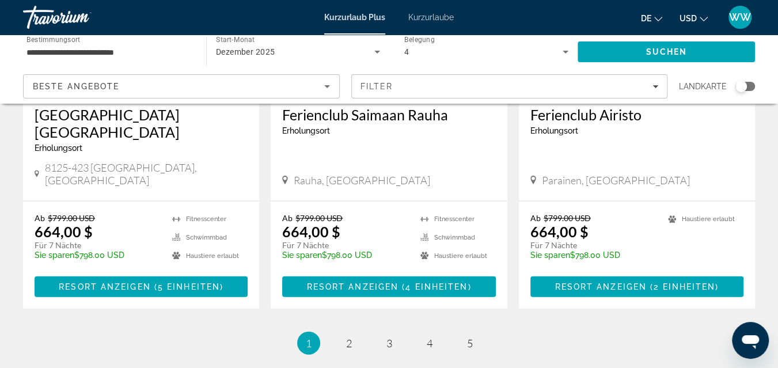
scroll to position [1491, 0]
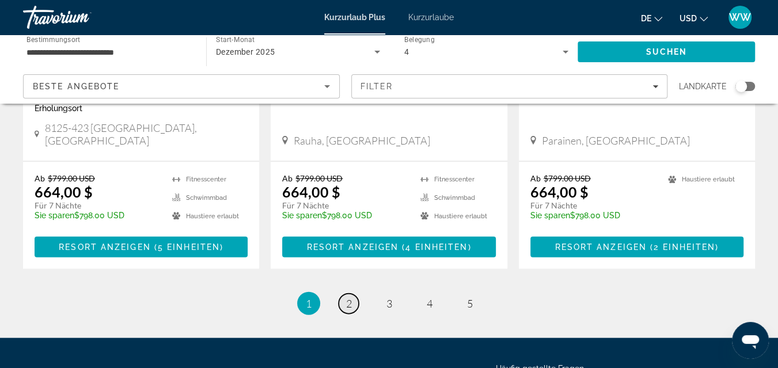
click at [349, 297] on span "2" at bounding box center [349, 303] width 6 height 13
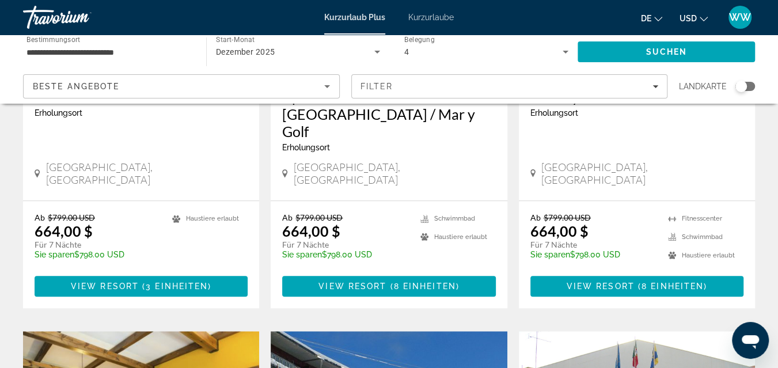
scroll to position [668, 0]
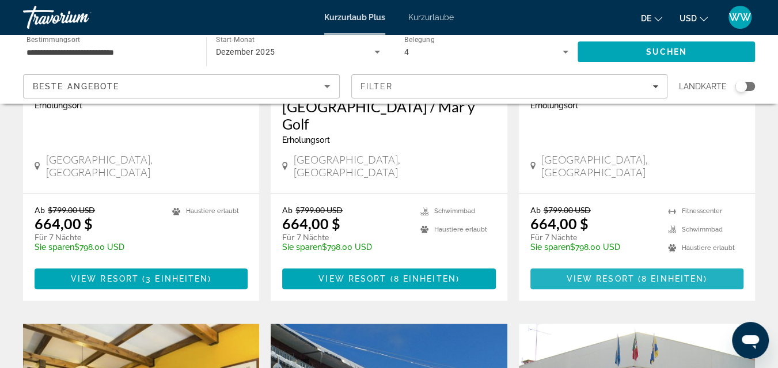
click at [631, 274] on span "View Resort" at bounding box center [601, 278] width 68 height 9
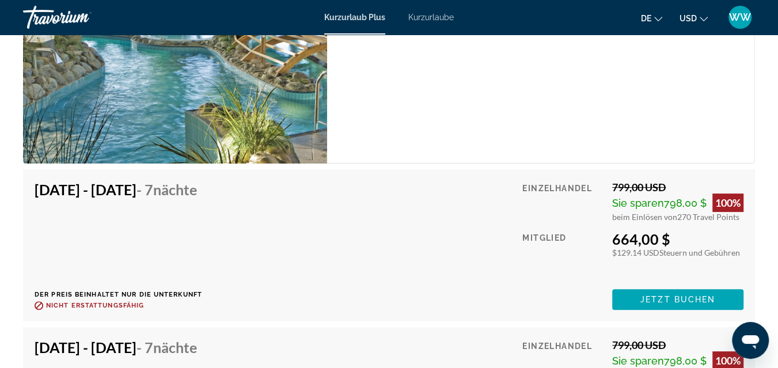
scroll to position [3034, 0]
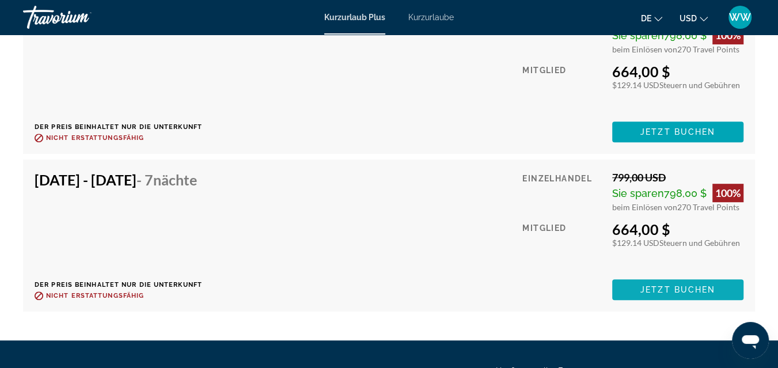
click at [677, 294] on span "Jetzt buchen" at bounding box center [678, 289] width 75 height 9
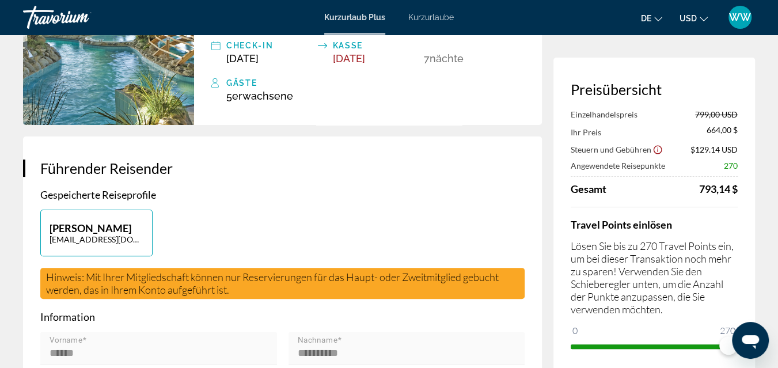
scroll to position [103, 0]
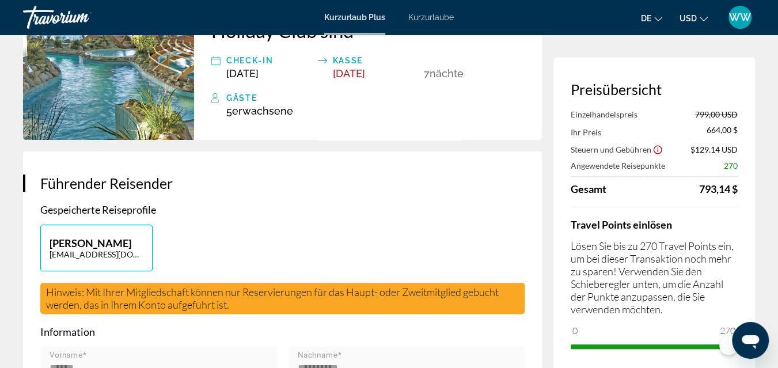
click at [657, 150] on icon "Haftungsausschluss für Steuern und Gebühren anzeigen" at bounding box center [658, 150] width 9 height 9
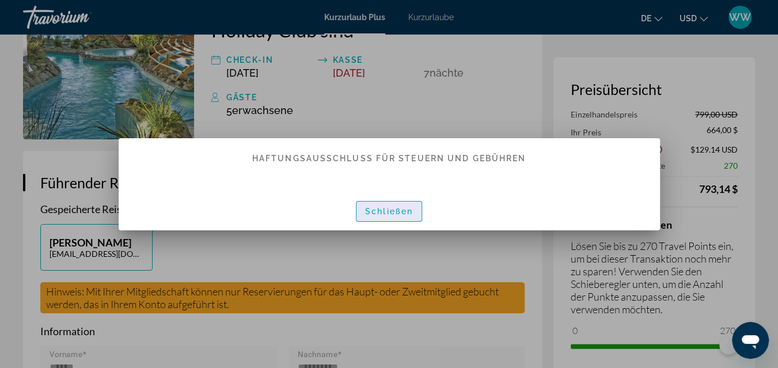
click at [378, 211] on span "Schließen" at bounding box center [389, 211] width 48 height 9
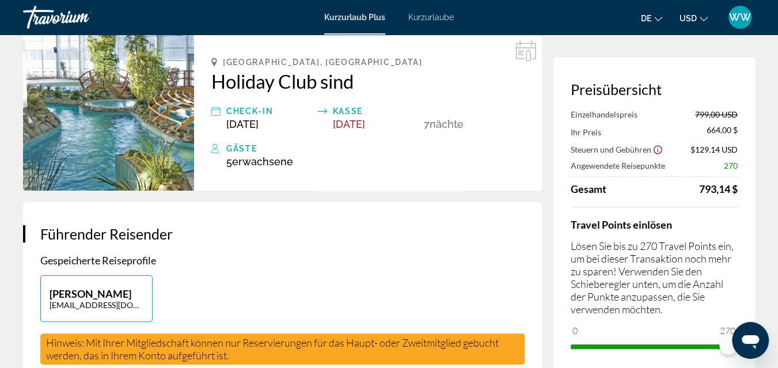
scroll to position [51, 0]
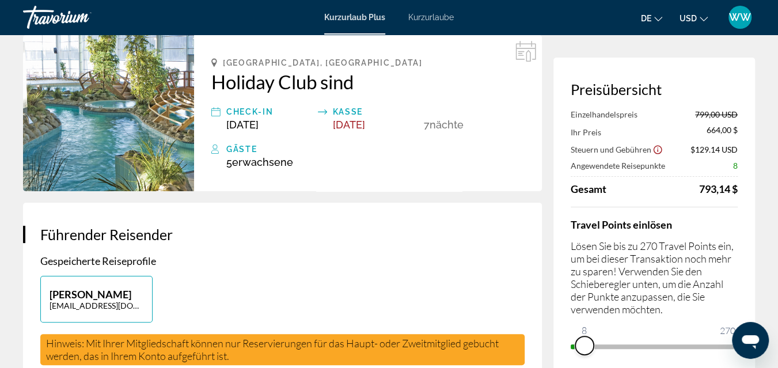
drag, startPoint x: 727, startPoint y: 344, endPoint x: 584, endPoint y: 358, distance: 143.5
click at [584, 358] on div "Preisübersicht Einzelhandelspreis 799,00 USD Ihr Preis 664,00 $ Steuern und Geb…" at bounding box center [655, 218] width 202 height 321
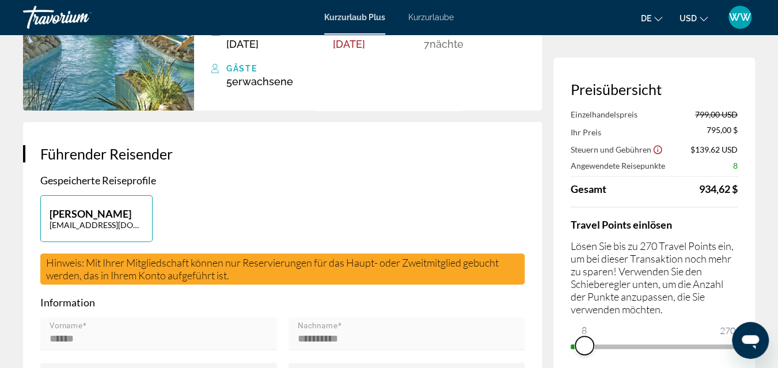
scroll to position [154, 0]
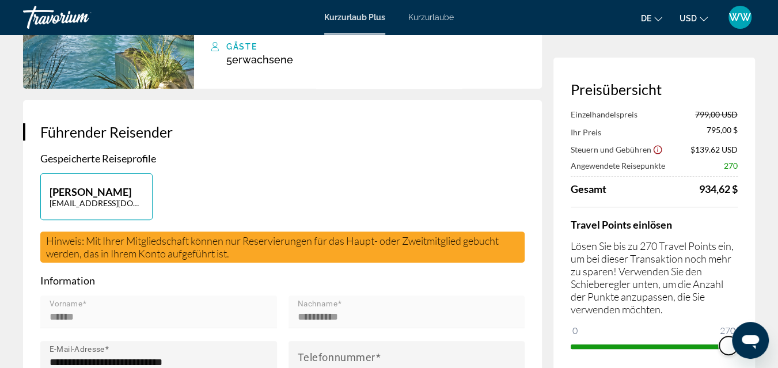
drag, startPoint x: 586, startPoint y: 344, endPoint x: 787, endPoint y: 334, distance: 201.3
click at [778, 214] on html "Skip to main content Kurzurlaub Plus Kurzurlaube De English Español Français It…" at bounding box center [389, 30] width 778 height 368
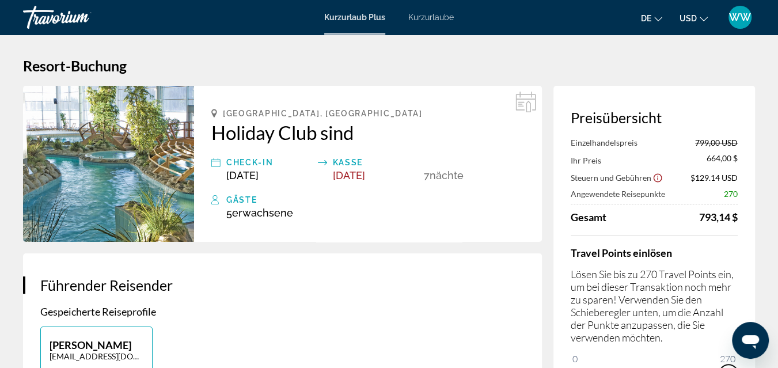
scroll to position [0, 0]
click at [423, 17] on span "Kurzurlaube" at bounding box center [431, 17] width 46 height 9
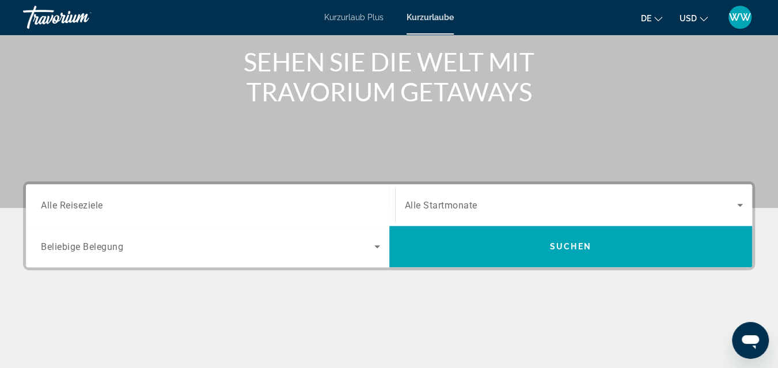
scroll to position [154, 0]
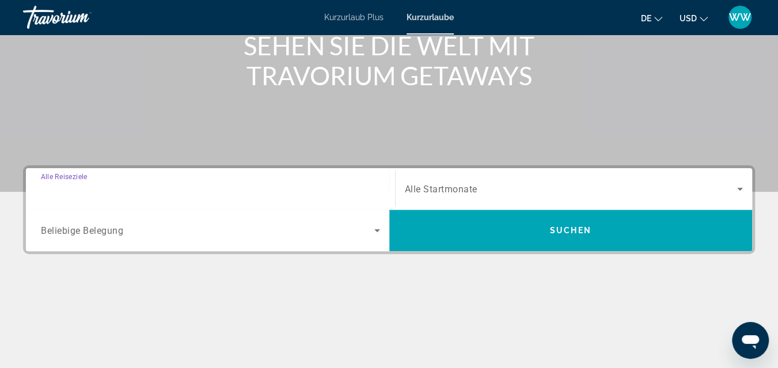
click at [112, 185] on input "Destination Alle Reiseziele" at bounding box center [210, 190] width 339 height 14
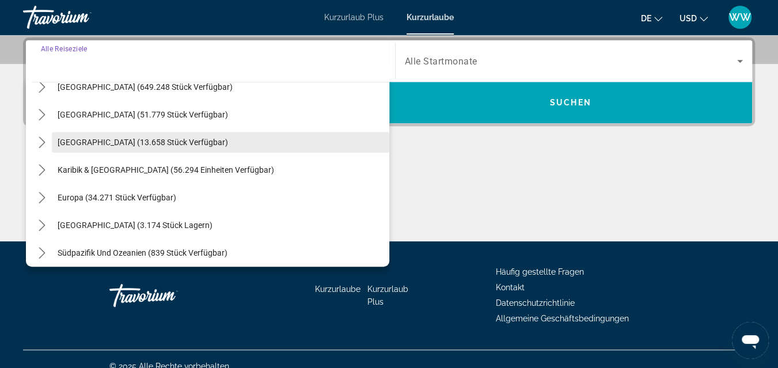
scroll to position [51, 0]
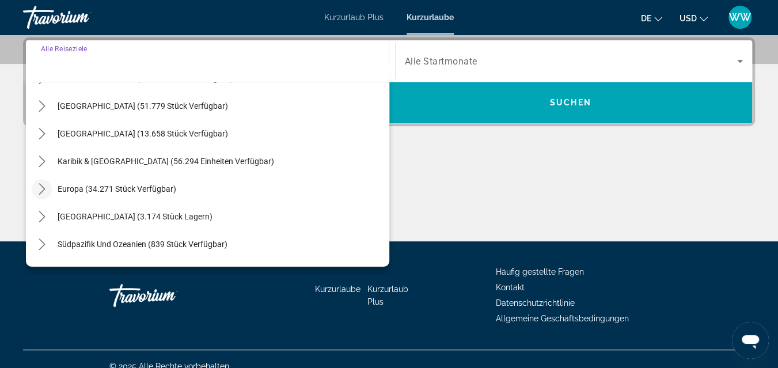
click at [44, 188] on icon "Toggle Europe (34.271 Einheiten verfügbar) Untermenü" at bounding box center [42, 189] width 6 height 12
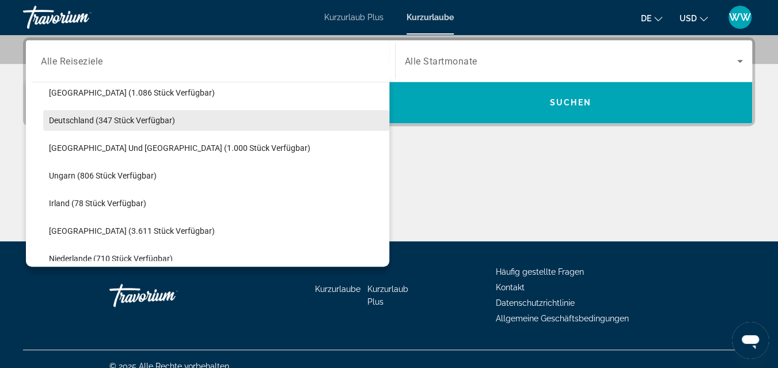
scroll to position [350, 0]
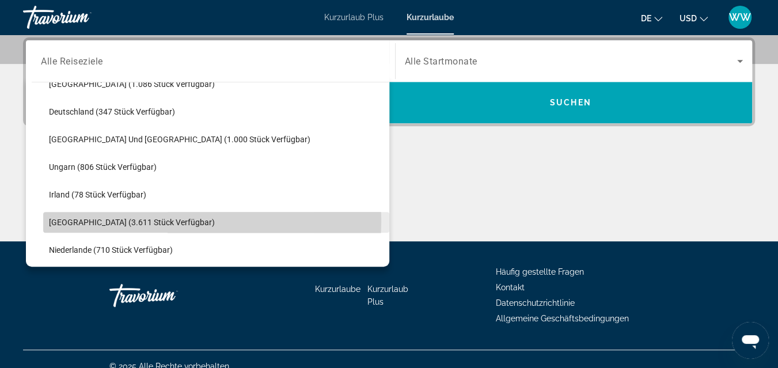
click at [55, 220] on span "[GEOGRAPHIC_DATA] (3.611 Stück verfügbar)" at bounding box center [132, 222] width 166 height 9
type input "**********"
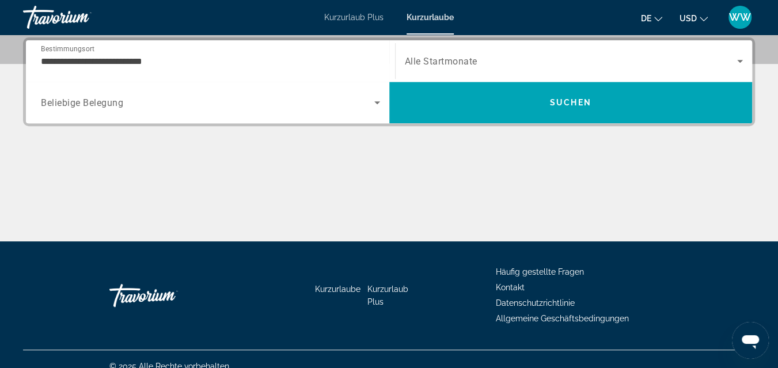
click at [463, 62] on span "Alle Startmonate" at bounding box center [441, 61] width 73 height 11
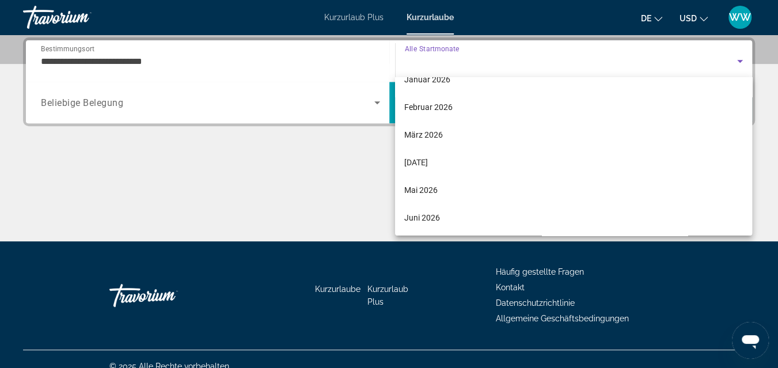
scroll to position [154, 0]
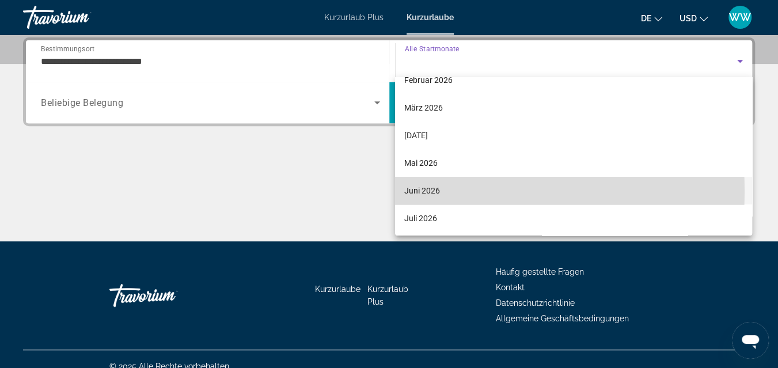
click at [412, 191] on font "Juni 2026" at bounding box center [422, 190] width 36 height 9
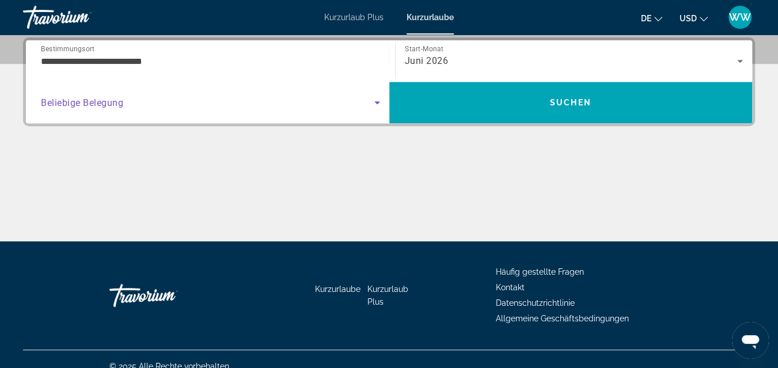
click at [147, 103] on span "Such-Widget" at bounding box center [208, 103] width 334 height 14
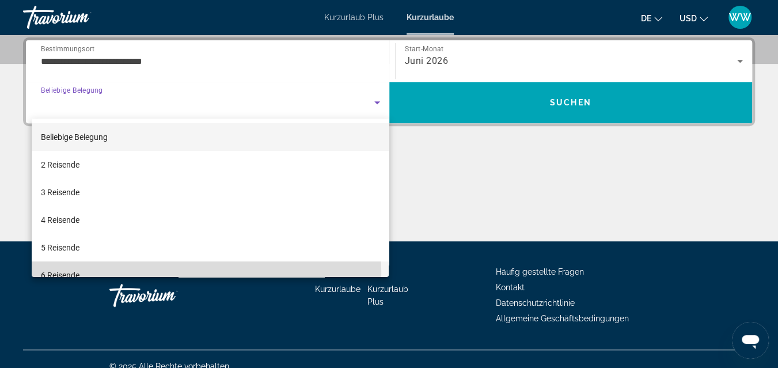
click at [59, 274] on font "6 Reisende" at bounding box center [60, 275] width 39 height 9
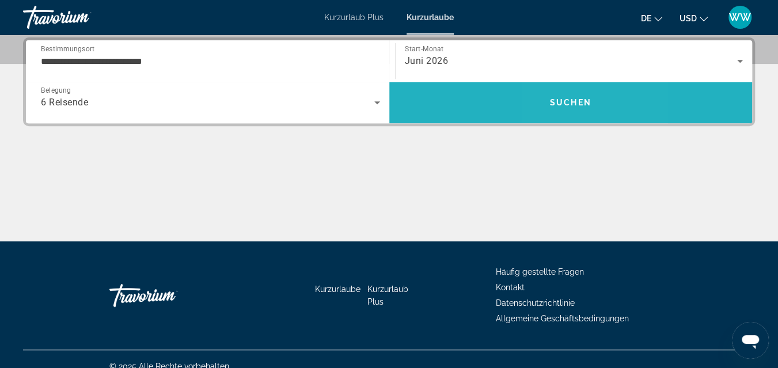
click at [565, 98] on span "Suchen" at bounding box center [570, 102] width 41 height 9
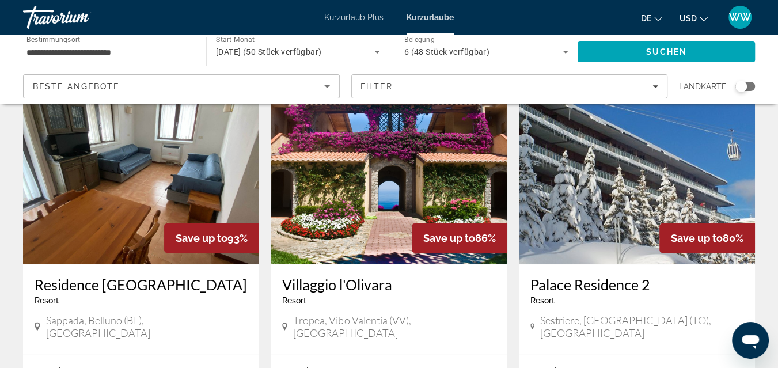
scroll to position [51, 0]
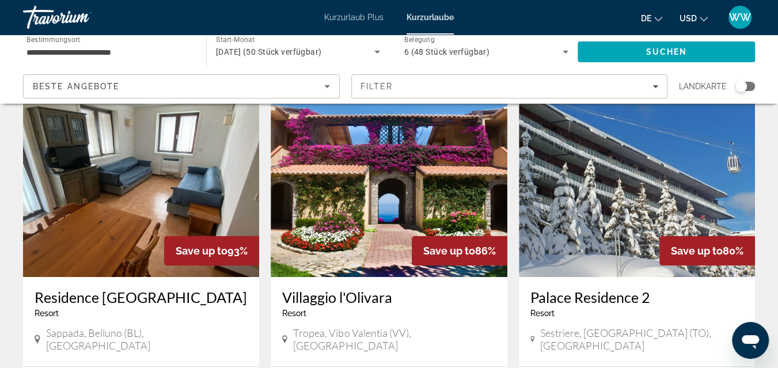
click at [130, 183] on img "Hauptinhalt" at bounding box center [141, 185] width 236 height 184
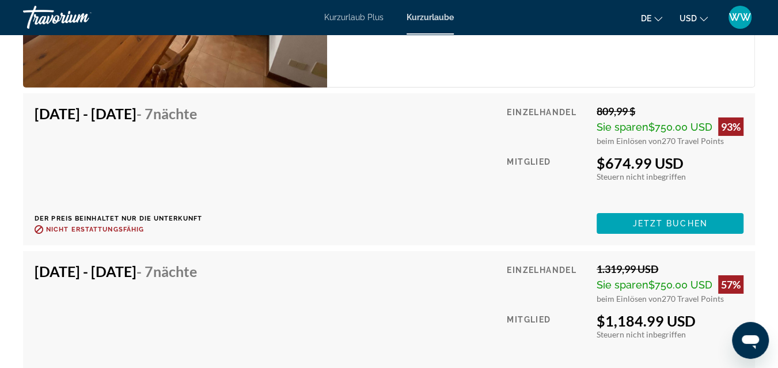
scroll to position [2468, 0]
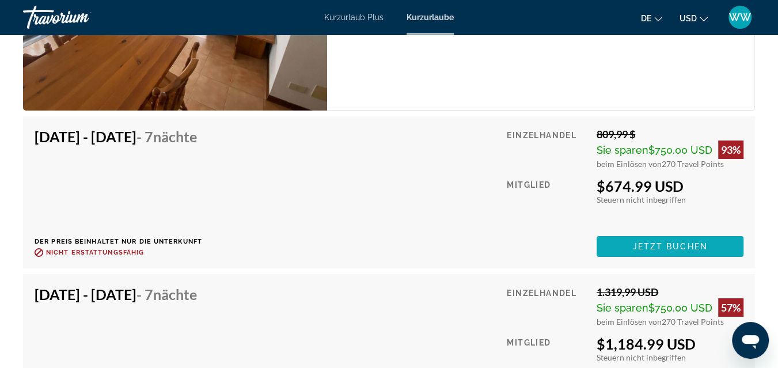
click at [652, 242] on span "Jetzt buchen" at bounding box center [670, 246] width 75 height 9
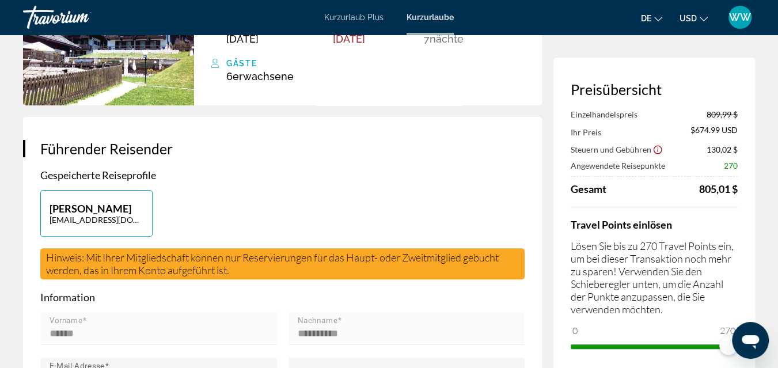
scroll to position [154, 0]
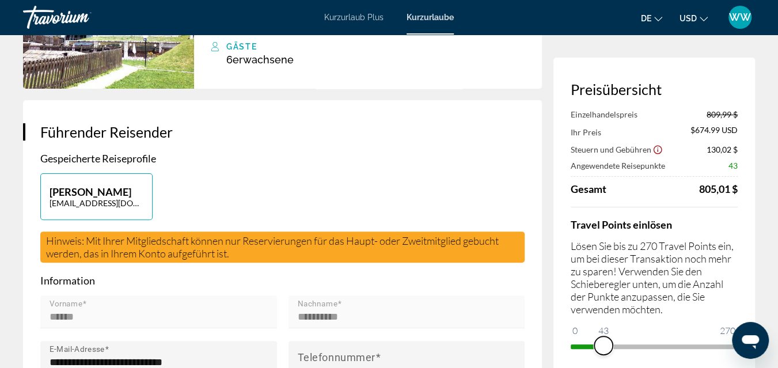
drag, startPoint x: 722, startPoint y: 346, endPoint x: 604, endPoint y: 350, distance: 118.2
click at [604, 350] on span "ngx-Schieberegler" at bounding box center [603, 345] width 18 height 18
drag, startPoint x: 604, startPoint y: 345, endPoint x: 787, endPoint y: 357, distance: 183.6
click at [778, 214] on html "Skip to main content Kurzurlaub Plus Kurzurlaube De English Español Français It…" at bounding box center [389, 30] width 778 height 368
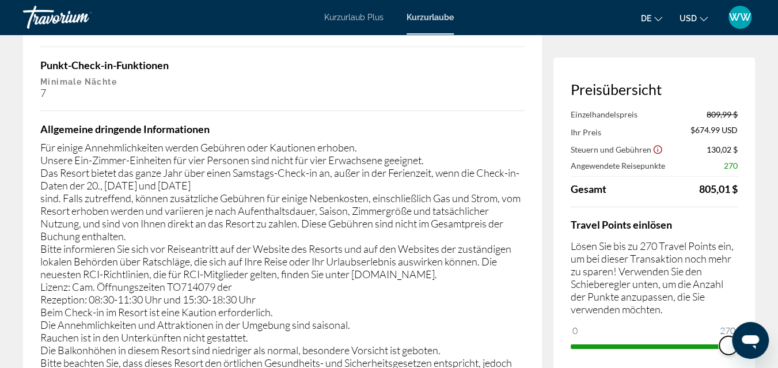
scroll to position [2032, 0]
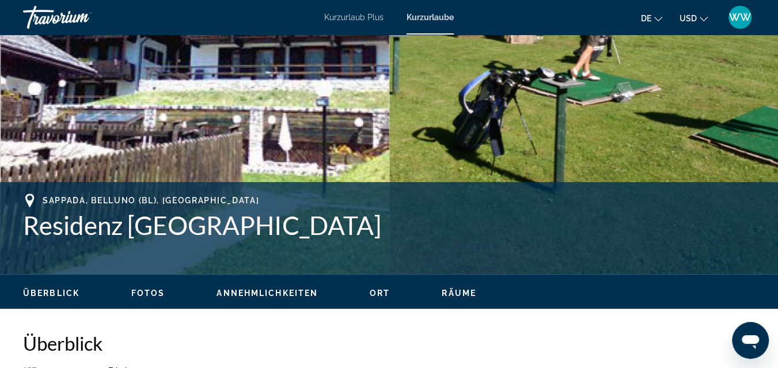
scroll to position [308, 0]
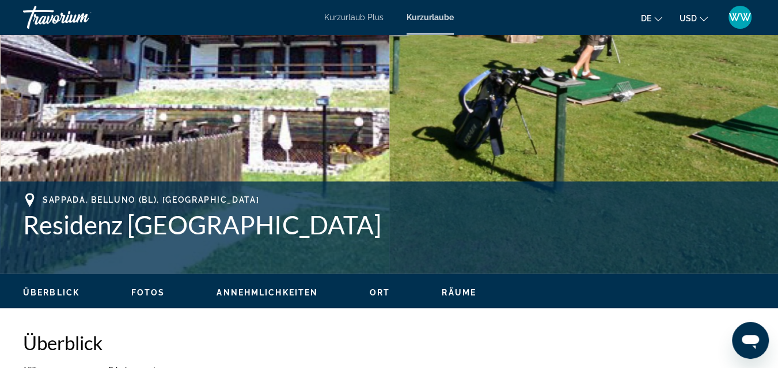
click at [154, 291] on span "Fotos" at bounding box center [148, 292] width 34 height 9
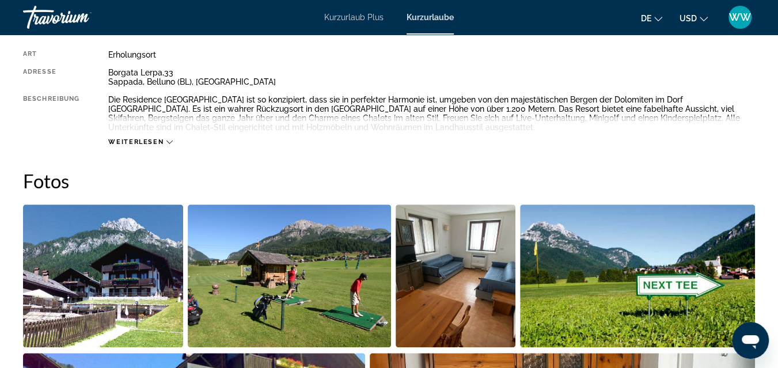
scroll to position [621, 0]
